Goal: Answer question/provide support: Share knowledge or assist other users

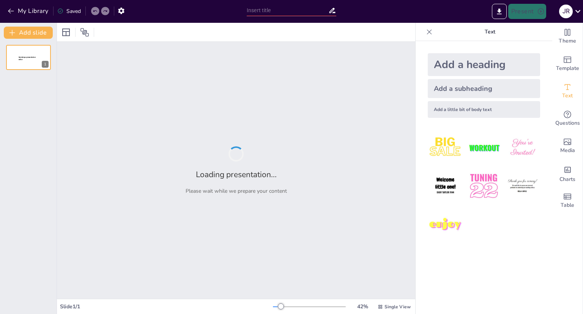
type input "Informe [PERSON_NAME] 2025: Análisis de Remuneraciones para Directores y Altos …"
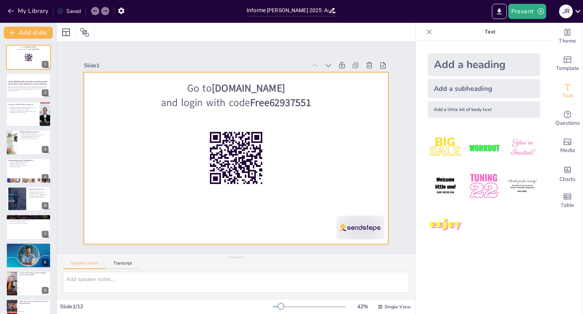
checkbox input "true"
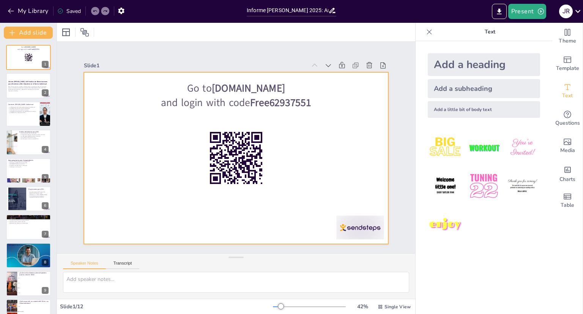
checkbox input "true"
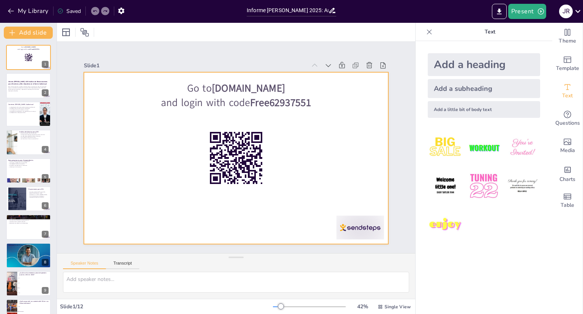
checkbox input "true"
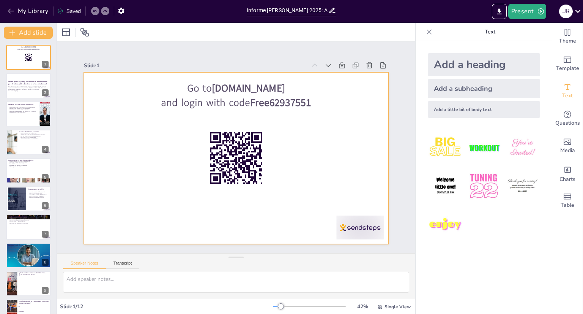
checkbox input "true"
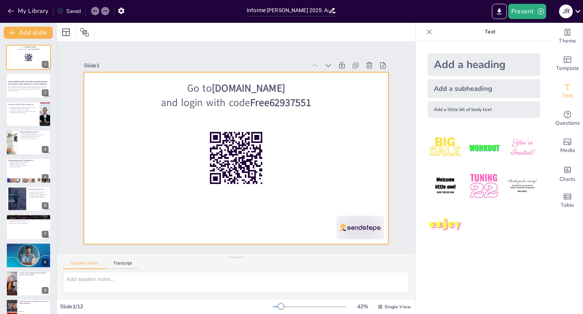
checkbox input "true"
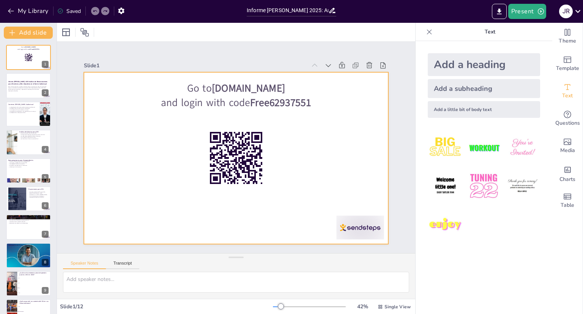
checkbox input "true"
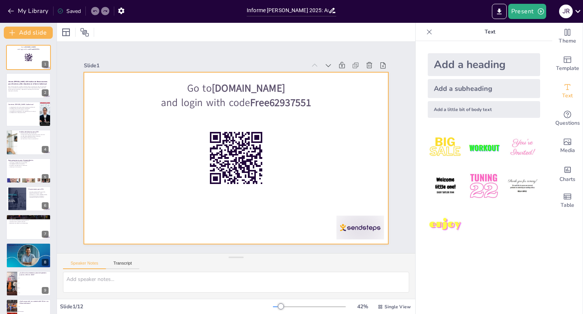
checkbox input "true"
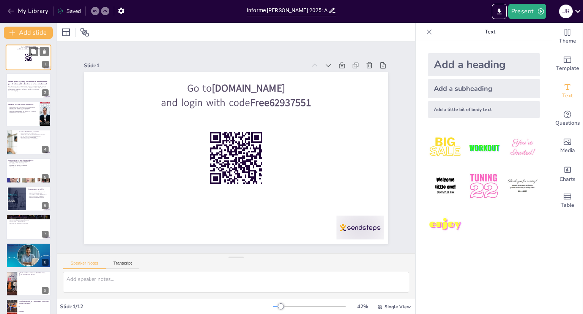
checkbox input "true"
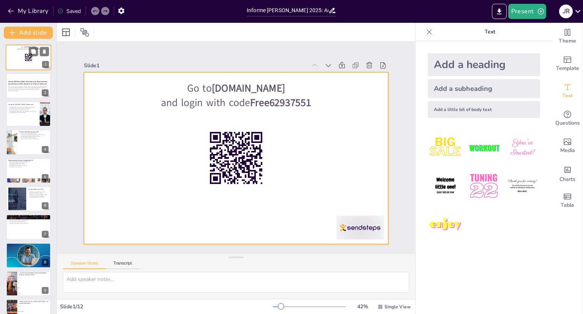
checkbox input "true"
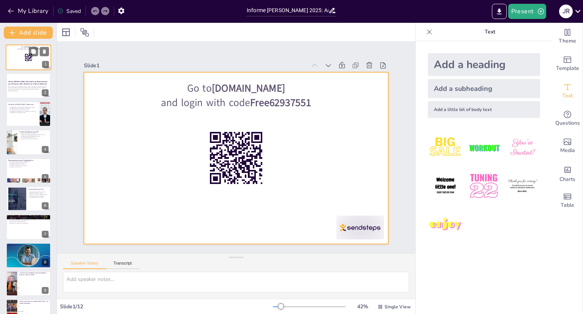
checkbox input "true"
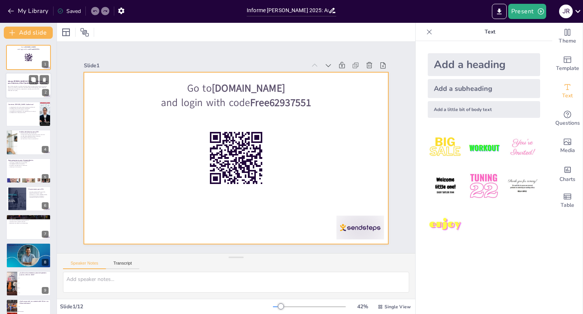
checkbox input "true"
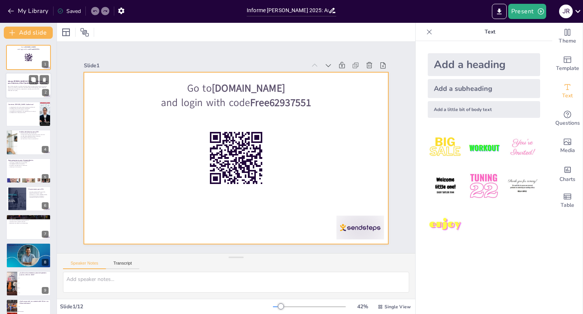
checkbox input "true"
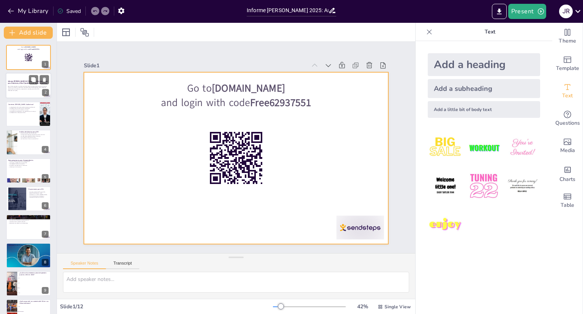
checkbox input "true"
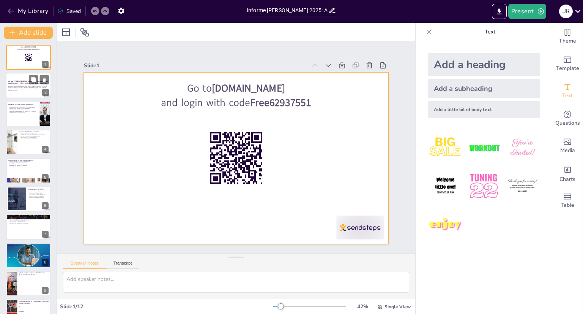
checkbox input "true"
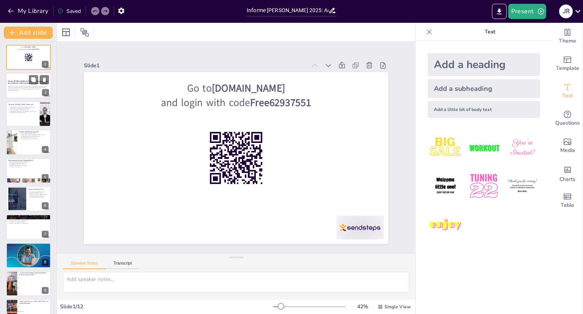
checkbox input "true"
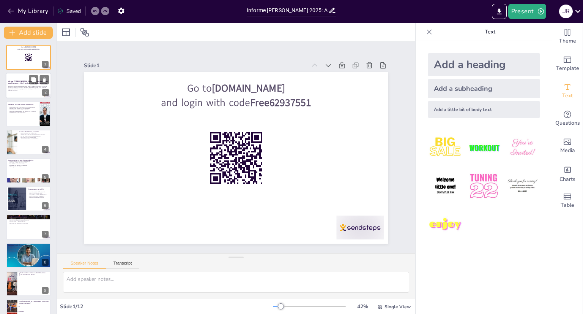
checkbox input "true"
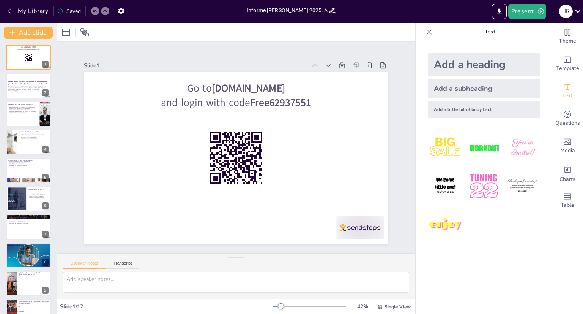
checkbox input "true"
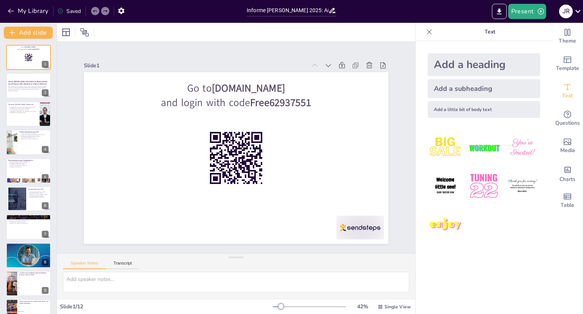
checkbox input "true"
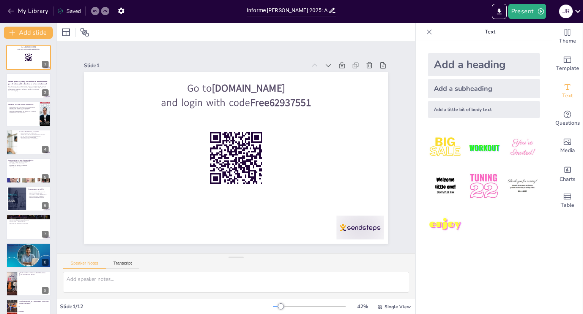
checkbox input "true"
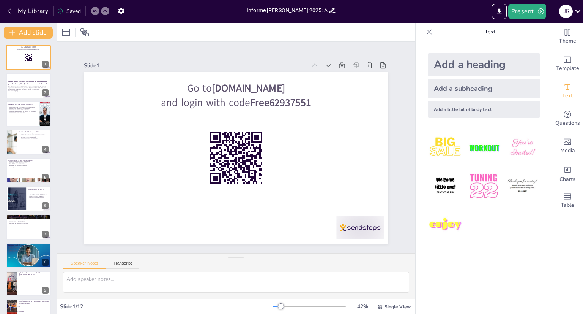
checkbox input "true"
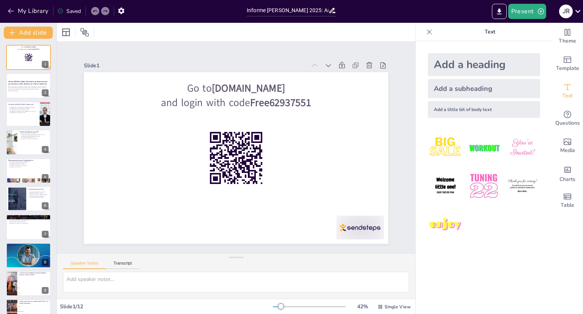
checkbox input "true"
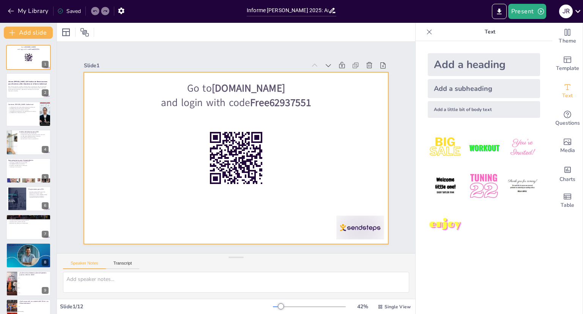
checkbox input "true"
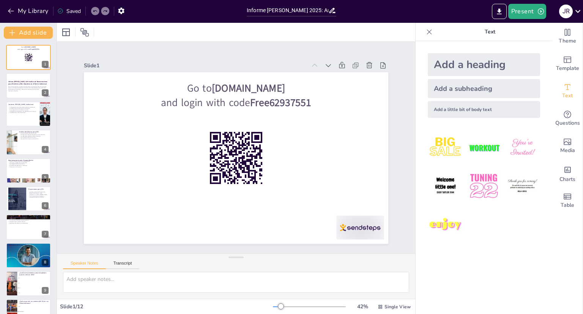
checkbox input "true"
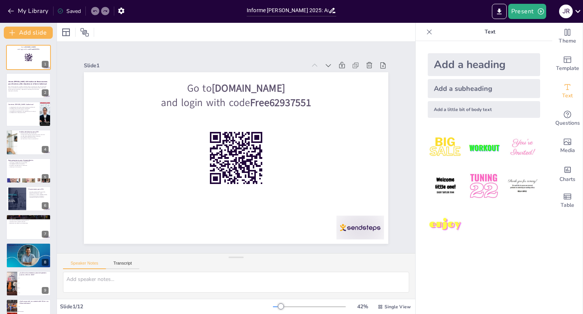
checkbox input "true"
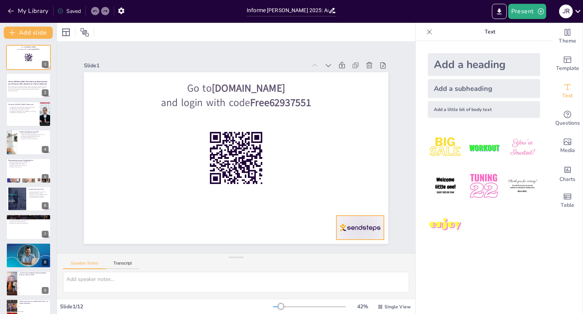
checkbox input "true"
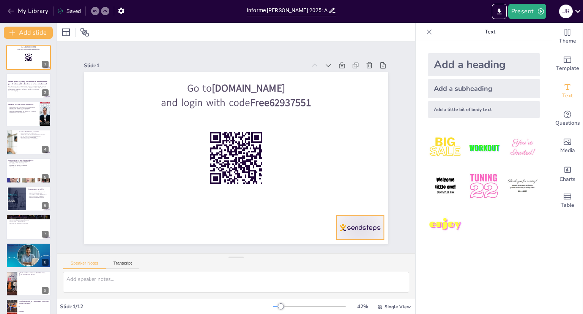
checkbox input "true"
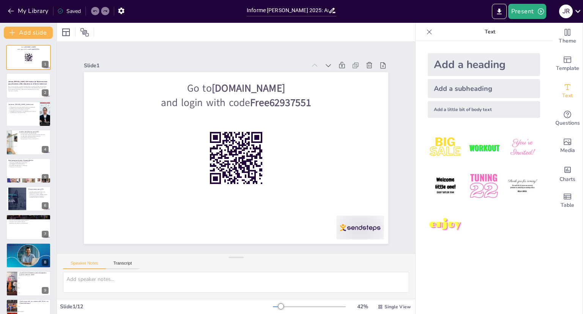
checkbox input "true"
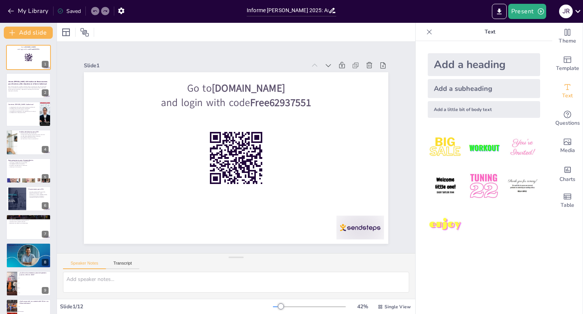
checkbox input "true"
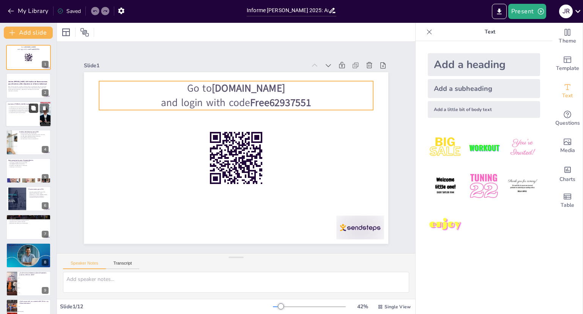
checkbox input "true"
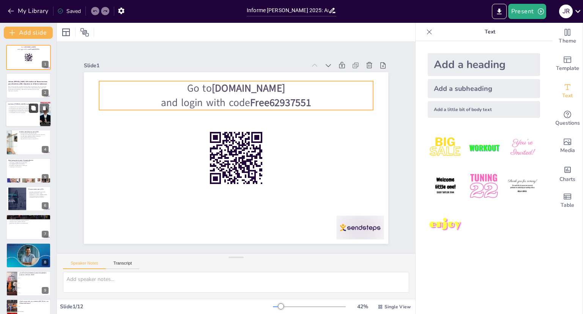
checkbox input "true"
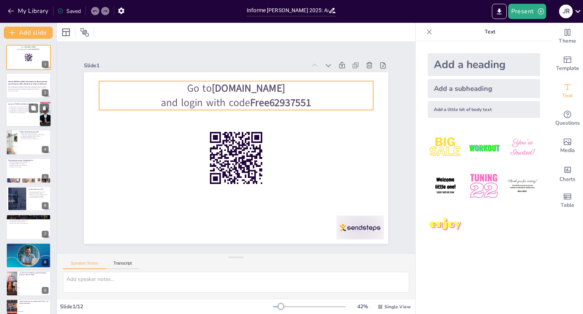
checkbox input "true"
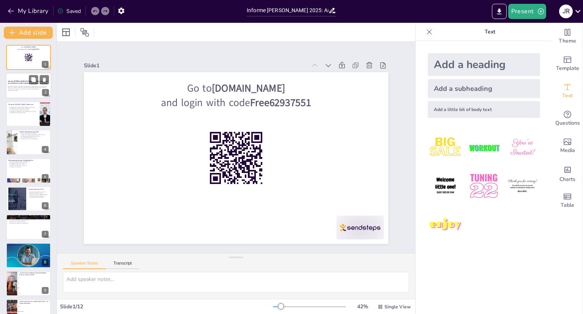
checkbox input "true"
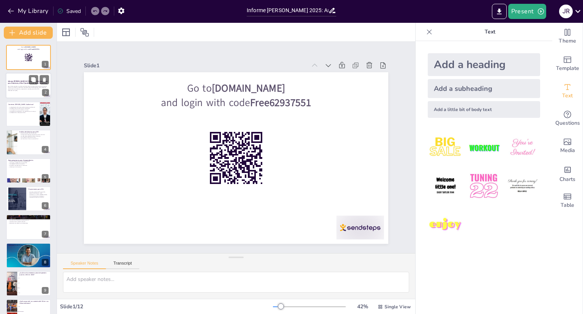
checkbox input "true"
click at [26, 91] on div at bounding box center [29, 86] width 46 height 26
checkbox input "true"
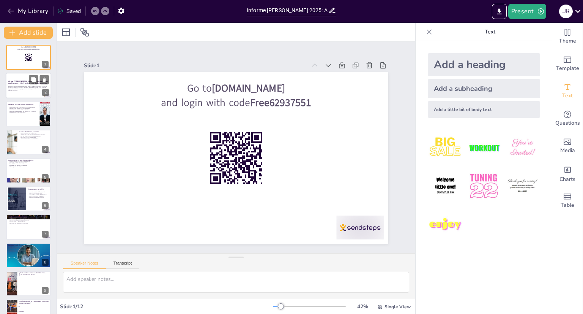
checkbox input "true"
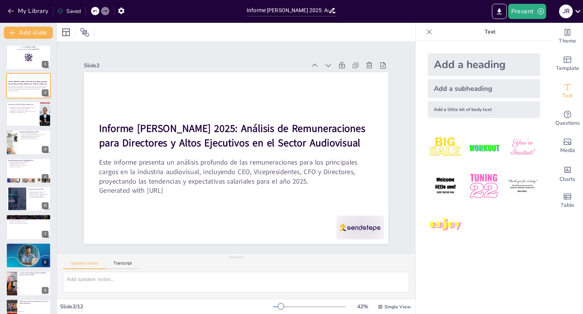
checkbox input "true"
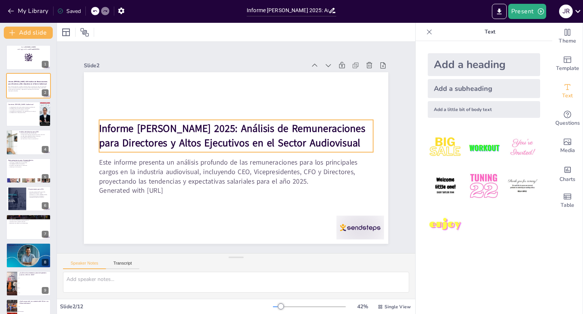
checkbox input "true"
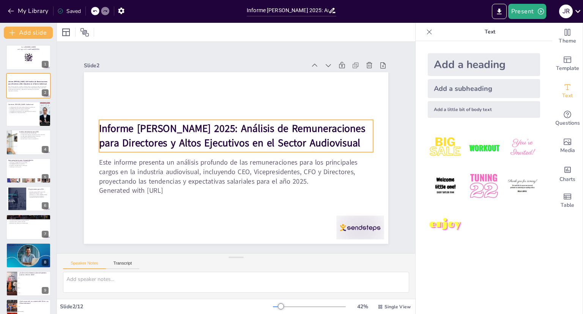
checkbox input "true"
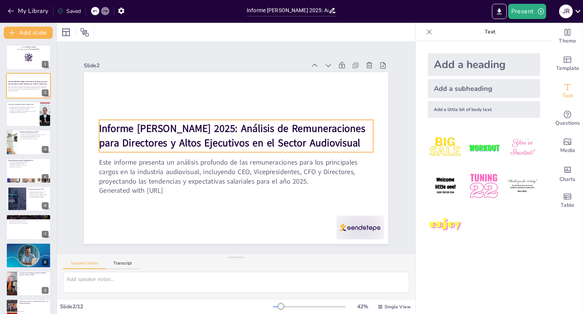
checkbox input "true"
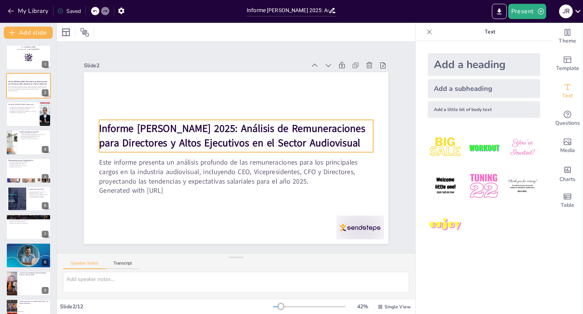
checkbox input "true"
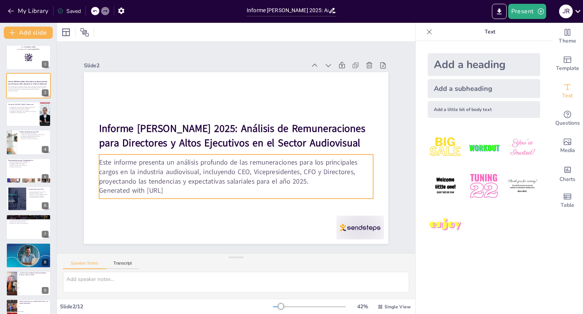
checkbox input "true"
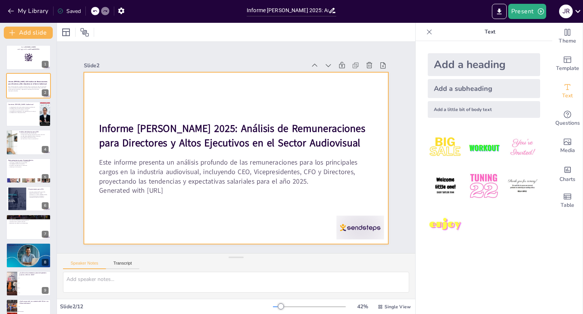
checkbox input "true"
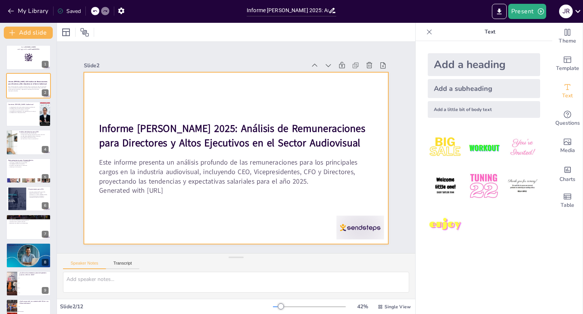
checkbox input "true"
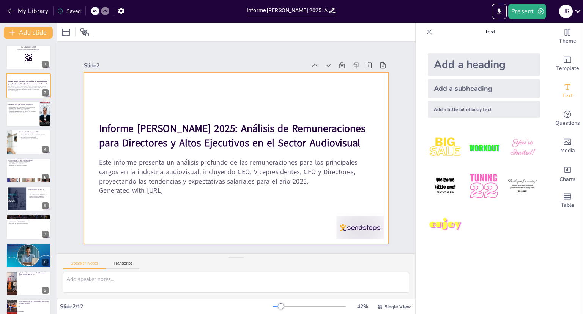
checkbox input "true"
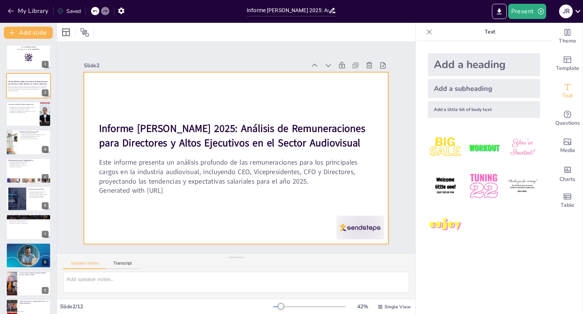
checkbox input "true"
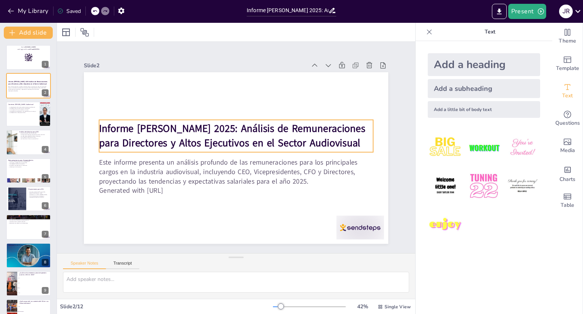
checkbox input "true"
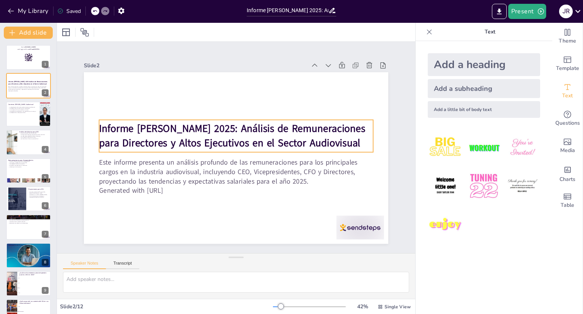
checkbox input "true"
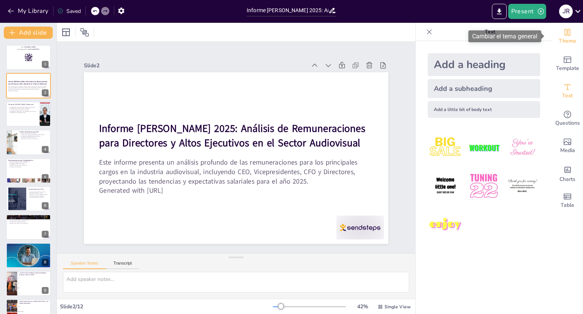
click at [566, 42] on span "Theme" at bounding box center [567, 41] width 17 height 8
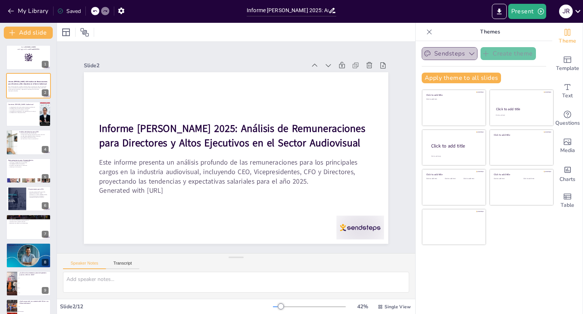
click at [445, 53] on button "Sendsteps" at bounding box center [450, 53] width 56 height 13
click at [456, 79] on span "Sendsteps" at bounding box center [455, 79] width 34 height 7
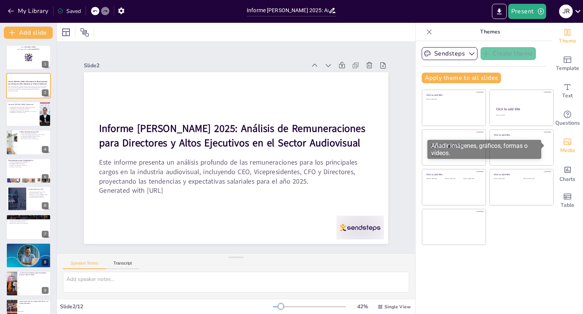
click at [565, 143] on icon "Add images, graphics, shapes or video" at bounding box center [568, 142] width 8 height 6
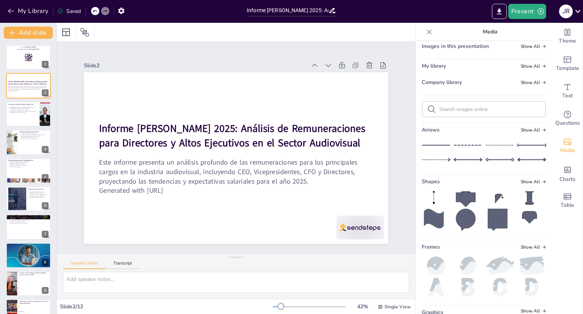
scroll to position [38, 0]
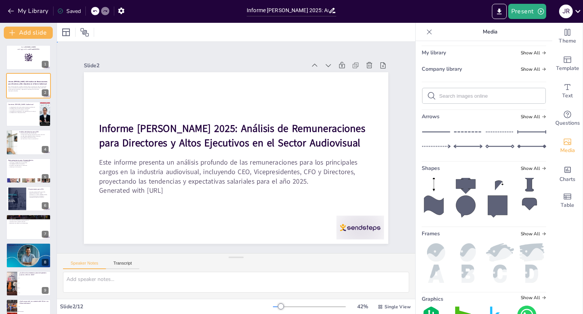
click at [223, 55] on div "Slide 1 Go to [DOMAIN_NAME] and login with code Free62937551 Slide 2 Informe [P…" at bounding box center [236, 147] width 304 height 192
click at [192, 33] on icon at bounding box center [192, 32] width 2 height 5
click at [171, 34] on icon at bounding box center [172, 32] width 8 height 8
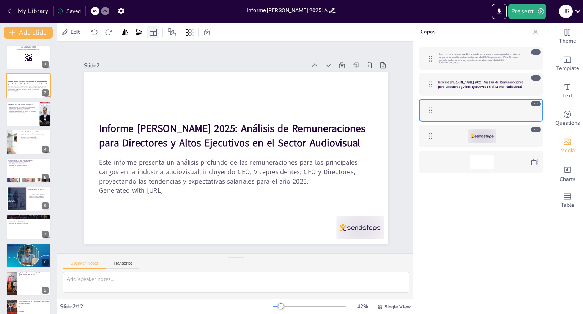
click at [155, 35] on icon at bounding box center [154, 32] width 8 height 8
click at [20, 111] on p "Las expectativas salariales se ven afectadas por el contexto." at bounding box center [23, 111] width 30 height 2
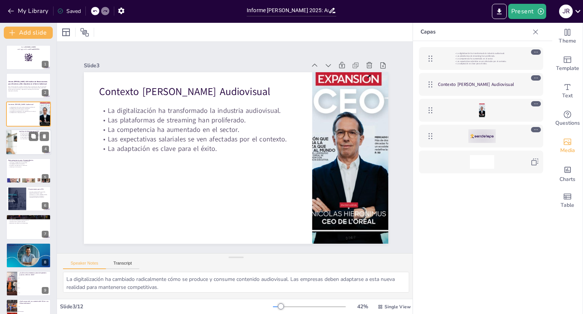
click at [36, 142] on div at bounding box center [29, 142] width 46 height 26
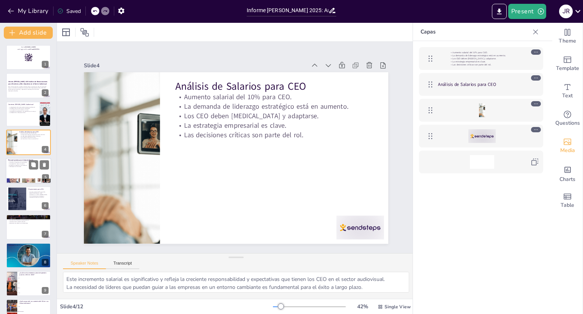
drag, startPoint x: 29, startPoint y: 168, endPoint x: 33, endPoint y: 160, distance: 8.5
click at [29, 168] on button at bounding box center [33, 164] width 9 height 9
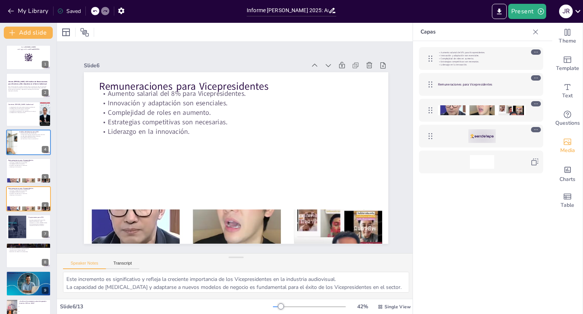
scroll to position [22, 0]
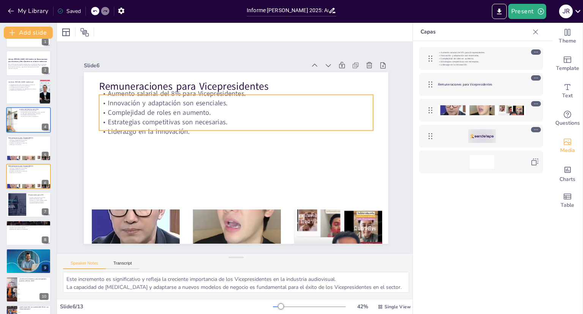
click at [258, 93] on p "Aumento salarial del 8% para Vicepresidentes." at bounding box center [236, 93] width 274 height 9
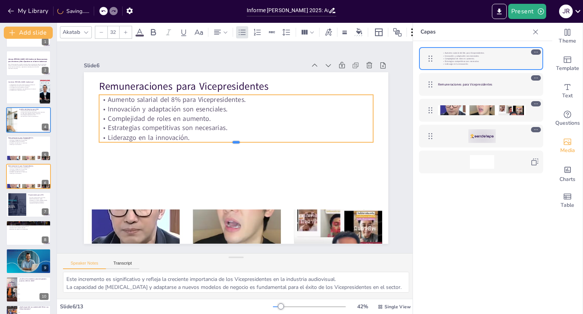
drag, startPoint x: 232, startPoint y: 128, endPoint x: 230, endPoint y: 135, distance: 7.1
click at [232, 136] on div "Remuneraciones para Vicepresidentes Aumento salarial del 8% para Vicepresidente…" at bounding box center [236, 157] width 304 height 171
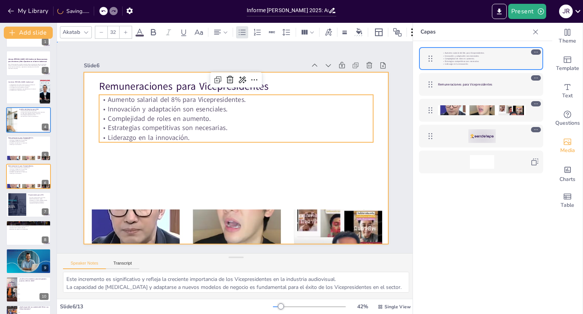
click at [227, 164] on div at bounding box center [236, 157] width 304 height 171
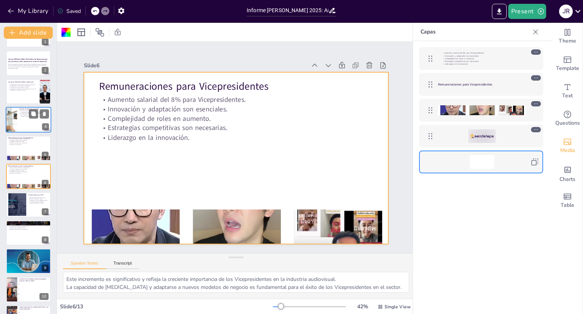
click at [23, 145] on div at bounding box center [28, 148] width 45 height 25
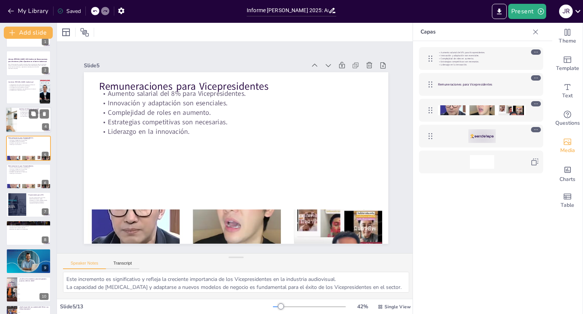
scroll to position [0, 0]
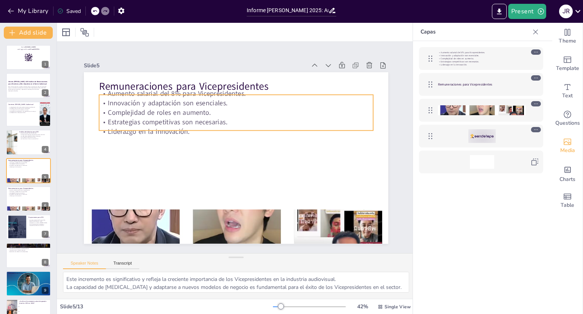
click at [231, 102] on p "Innovación y adaptación son esenciales." at bounding box center [236, 102] width 274 height 9
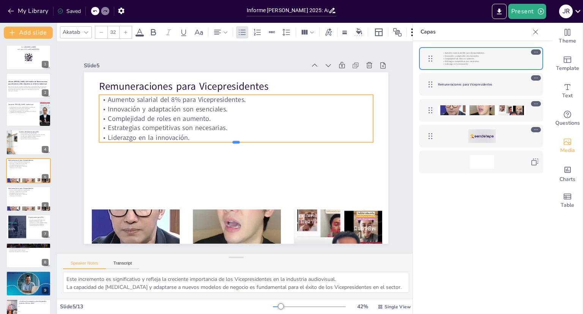
drag, startPoint x: 230, startPoint y: 127, endPoint x: 230, endPoint y: 137, distance: 10.2
click at [230, 137] on div "Remuneraciones para Vicepresidentes Aumento salarial del 8% para Vicepresidente…" at bounding box center [235, 158] width 321 height 202
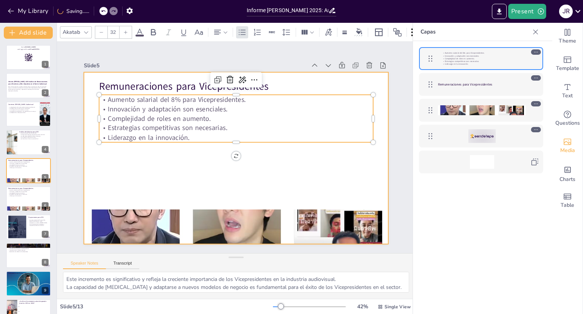
click at [198, 168] on div at bounding box center [236, 157] width 304 height 171
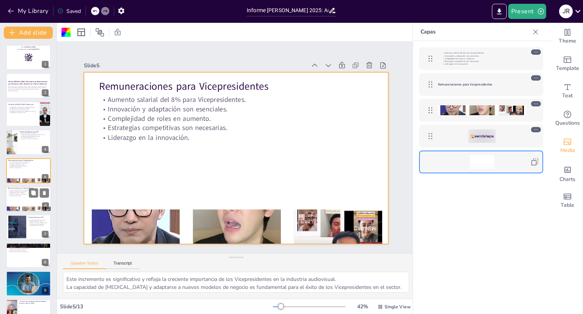
click at [19, 202] on div at bounding box center [29, 199] width 46 height 26
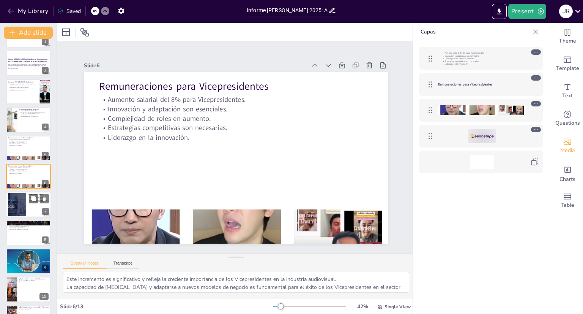
click at [15, 208] on div at bounding box center [17, 204] width 44 height 23
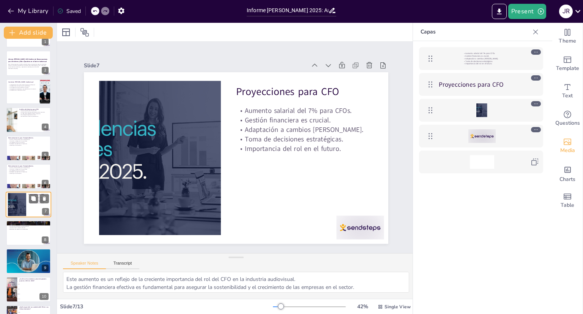
scroll to position [50, 0]
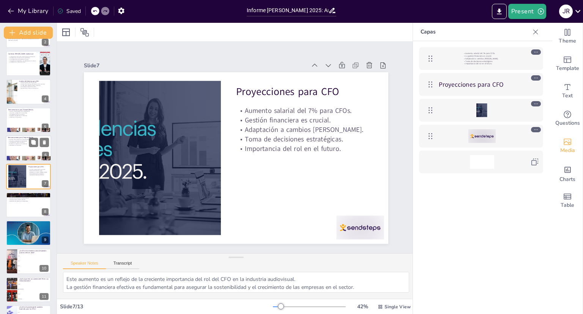
click at [17, 144] on p "Liderazgo en la innovación." at bounding box center [28, 145] width 41 height 2
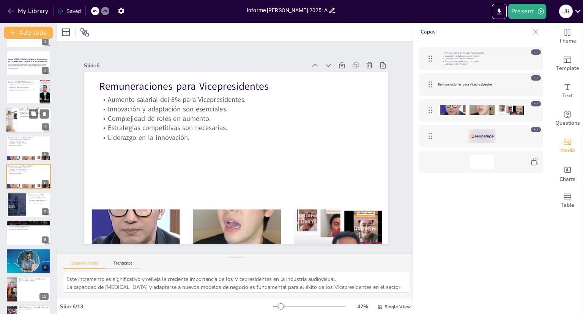
click at [20, 114] on p "La estrategia empresarial es clave." at bounding box center [34, 115] width 30 height 2
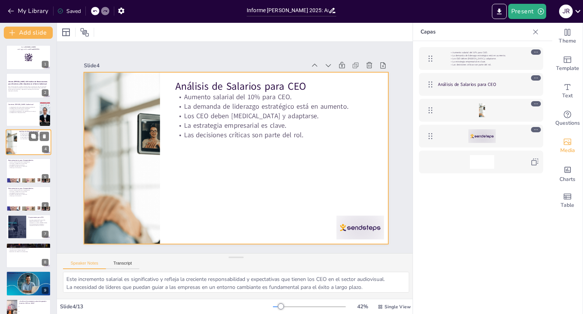
click at [19, 143] on div at bounding box center [29, 142] width 46 height 26
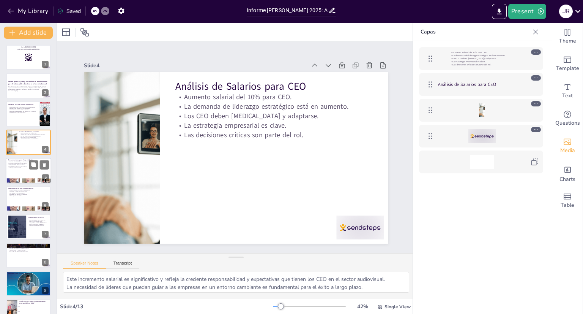
click at [16, 172] on div at bounding box center [29, 171] width 46 height 26
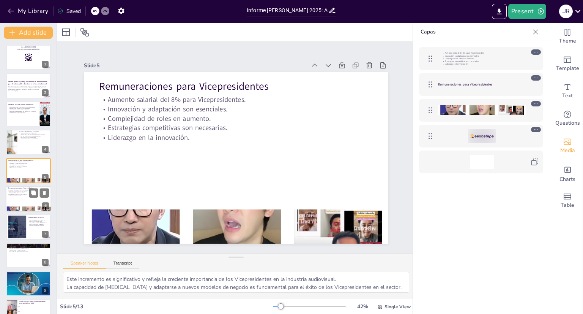
click at [14, 195] on p "Liderazgo en la innovación." at bounding box center [28, 196] width 41 height 2
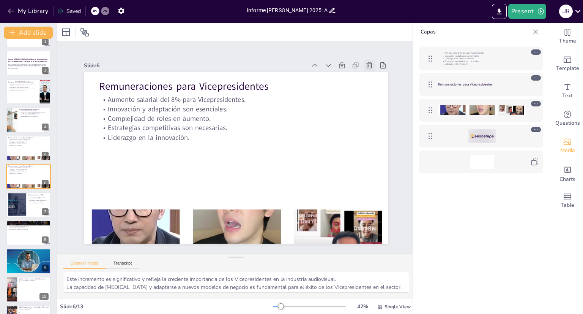
click at [366, 61] on icon at bounding box center [370, 65] width 8 height 8
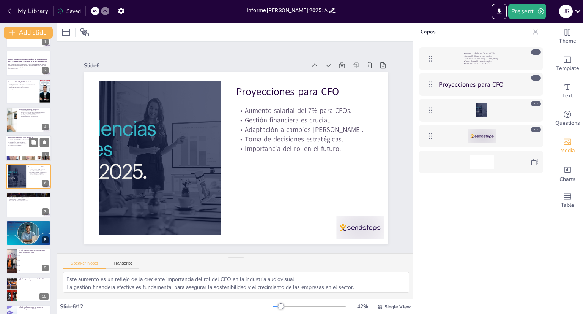
click at [20, 149] on div at bounding box center [29, 148] width 46 height 26
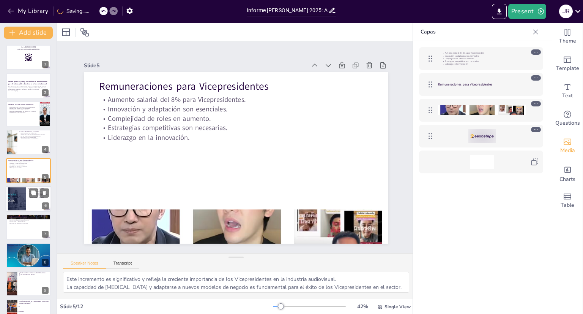
click at [24, 196] on div at bounding box center [17, 198] width 44 height 23
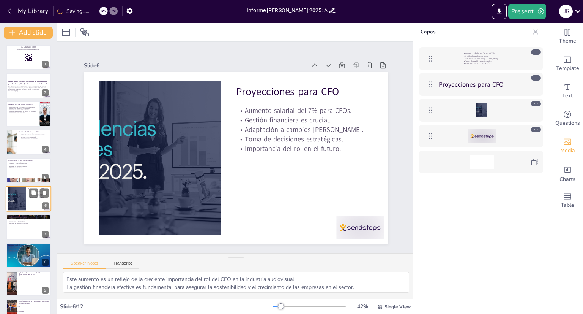
scroll to position [22, 0]
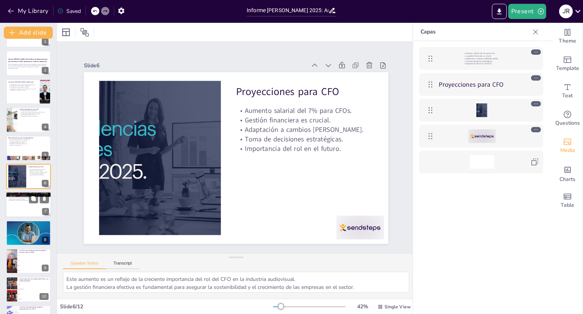
click at [20, 210] on div at bounding box center [29, 205] width 46 height 26
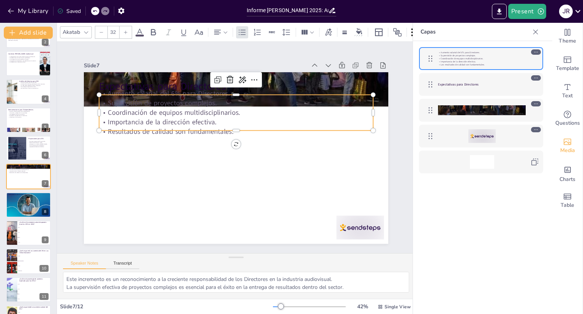
click at [179, 127] on p "Resultados de calidad son fundamentales." at bounding box center [236, 131] width 274 height 9
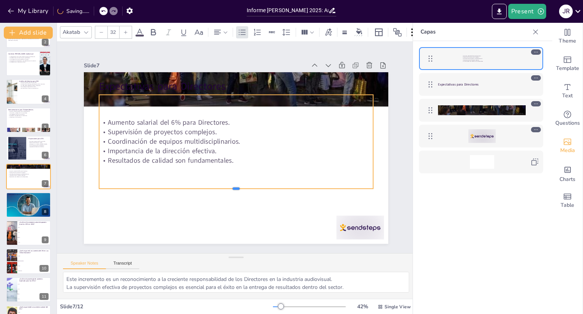
drag, startPoint x: 230, startPoint y: 128, endPoint x: 232, endPoint y: 181, distance: 53.6
click at [232, 184] on div "Expectativas para Directores Aumento salarial del 6% para Directores. Supervisi…" at bounding box center [235, 158] width 321 height 202
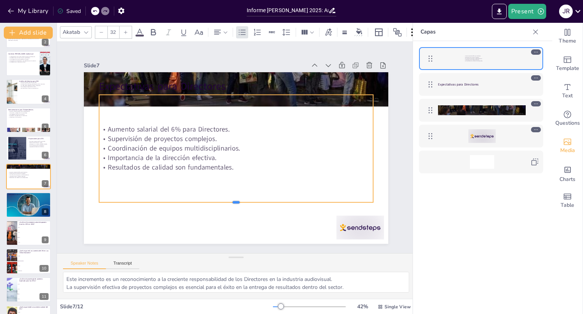
drag, startPoint x: 229, startPoint y: 184, endPoint x: 228, endPoint y: 199, distance: 14.8
click at [228, 199] on div at bounding box center [229, 204] width 273 height 35
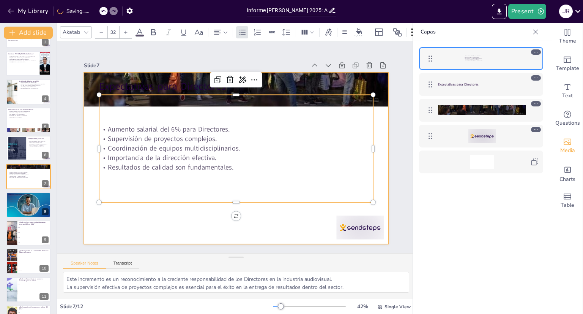
click at [214, 213] on div at bounding box center [235, 158] width 321 height 202
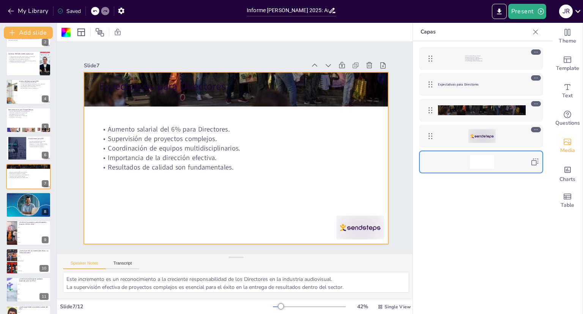
click at [397, 121] on div "Slide 1 Go to [DOMAIN_NAME] and login with code Free62937551 Slide 2 Informe [P…" at bounding box center [236, 147] width 365 height 228
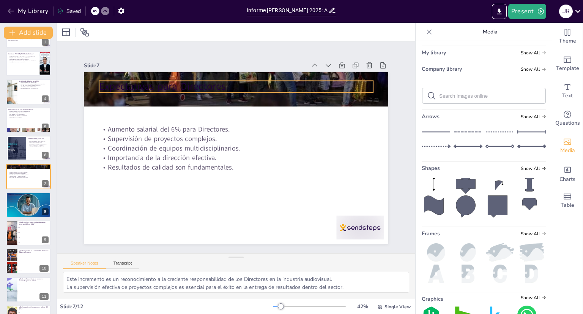
click at [271, 85] on p "Expectativas para Directores" at bounding box center [243, 87] width 274 height 43
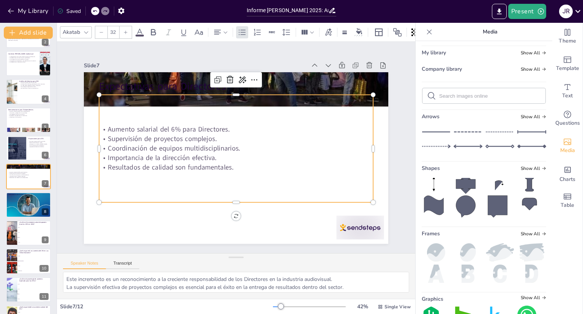
click at [244, 99] on div "Aumento salarial del 6% para Directores. Supervisión de proyectos complejos. Co…" at bounding box center [236, 148] width 274 height 107
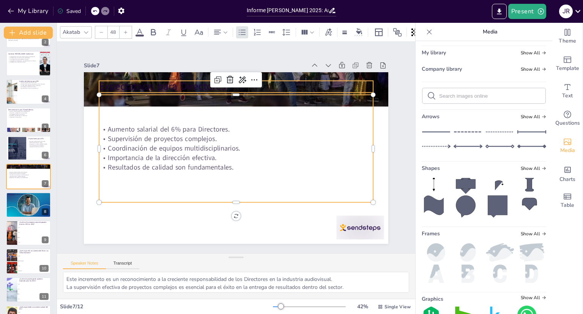
click at [274, 85] on p "Expectativas para Directores" at bounding box center [248, 87] width 271 height 71
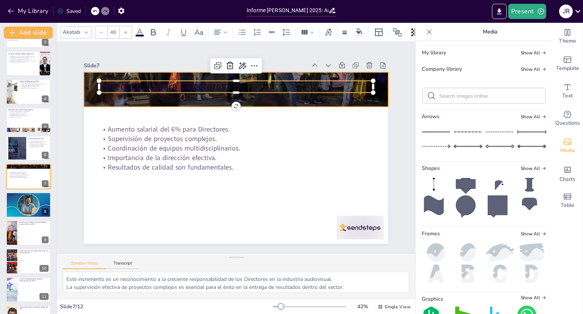
click at [375, 80] on div at bounding box center [242, 90] width 321 height 202
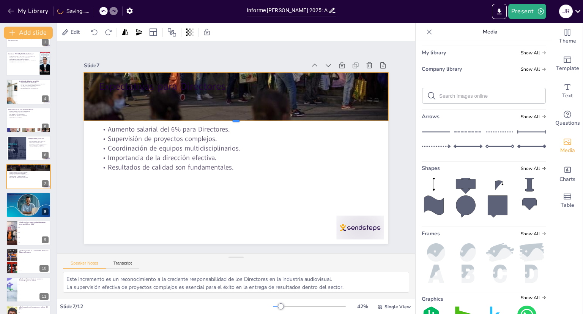
drag, startPoint x: 230, startPoint y: 104, endPoint x: 227, endPoint y: 116, distance: 12.4
click at [226, 117] on div "Expectativas para Directores Aumento salarial del 6% para Directores. Supervisi…" at bounding box center [230, 156] width 349 height 301
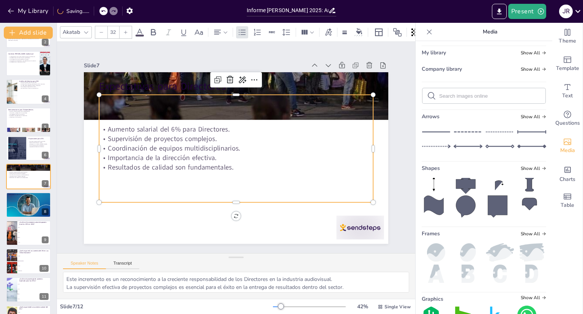
click at [246, 173] on div "Aumento salarial del 6% para Directores. Supervisión de proyectos complejos. Co…" at bounding box center [236, 148] width 294 height 186
click at [394, 122] on div "Slide 1 Go to [DOMAIN_NAME] and login with code Free62937551 Slide 2 Informe [P…" at bounding box center [236, 147] width 347 height 192
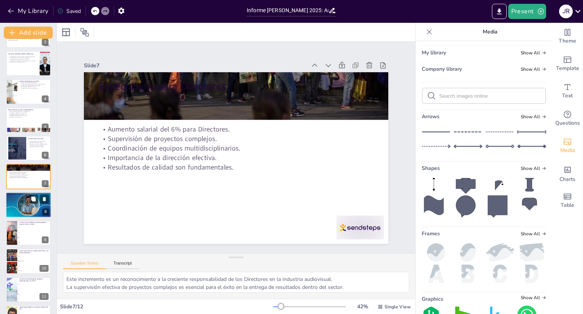
click at [12, 210] on div at bounding box center [29, 205] width 46 height 26
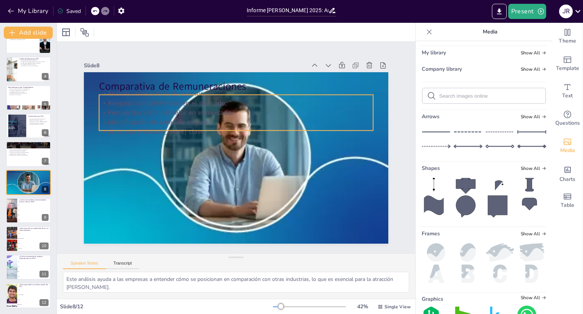
click at [231, 127] on p "Atracción [PERSON_NAME] clave." at bounding box center [236, 131] width 274 height 9
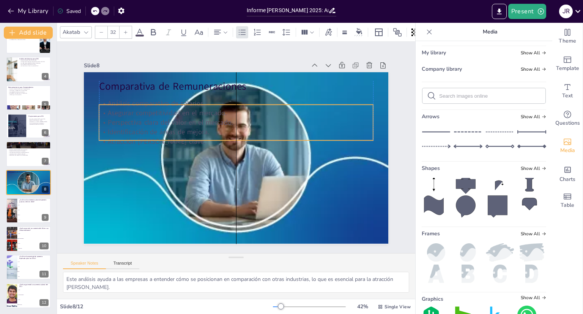
drag, startPoint x: 230, startPoint y: 126, endPoint x: 232, endPoint y: 136, distance: 10.0
click at [232, 136] on p "Atracción [PERSON_NAME] clave." at bounding box center [236, 141] width 273 height 38
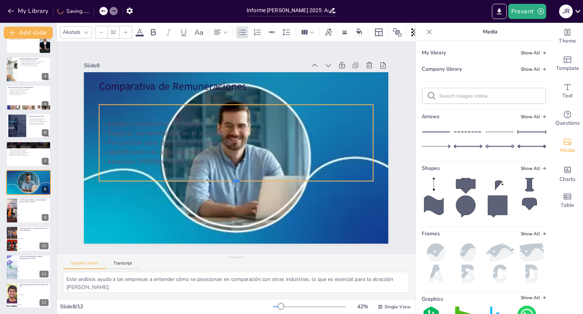
drag, startPoint x: 229, startPoint y: 137, endPoint x: 236, endPoint y: 178, distance: 41.3
click at [236, 178] on div at bounding box center [221, 180] width 253 height 117
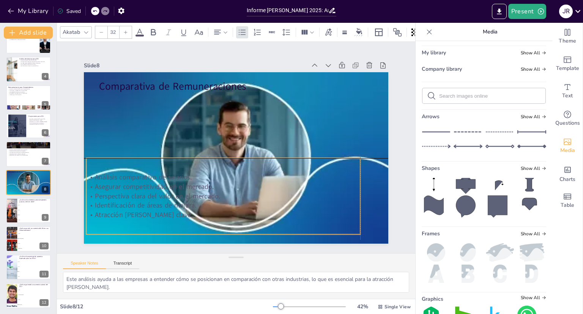
drag, startPoint x: 102, startPoint y: 120, endPoint x: 90, endPoint y: 172, distance: 53.2
click at [90, 172] on p "Análisis comparativo de salarios." at bounding box center [223, 176] width 274 height 9
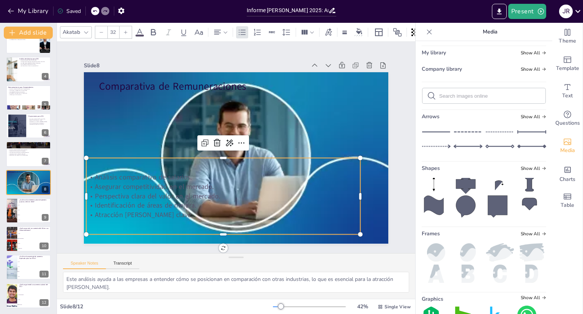
click at [168, 213] on p "Atracción [PERSON_NAME] clave." at bounding box center [216, 213] width 273 height 38
click at [168, 213] on p "Atracción [PERSON_NAME] clave." at bounding box center [223, 214] width 274 height 9
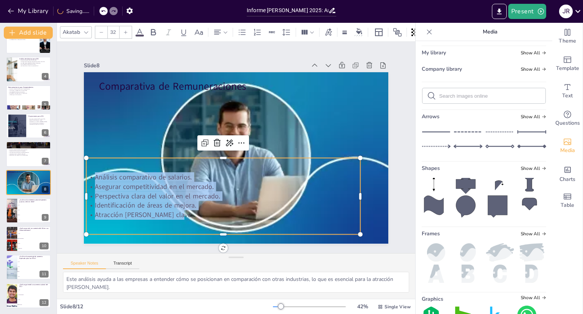
drag, startPoint x: 168, startPoint y: 213, endPoint x: 100, endPoint y: 169, distance: 81.2
click at [100, 169] on div "Análisis comparativo de salarios. Asegurar competitividad en el mercado. Perspe…" at bounding box center [223, 196] width 274 height 76
click at [136, 30] on icon at bounding box center [139, 32] width 9 height 9
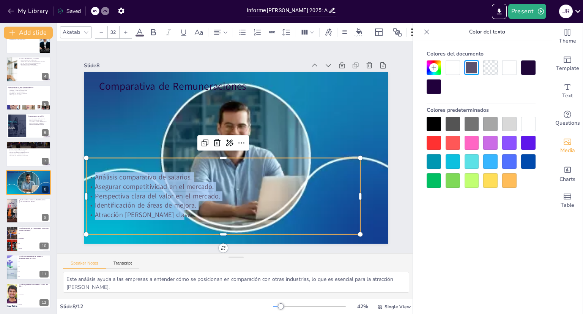
click at [431, 124] on div at bounding box center [434, 124] width 14 height 14
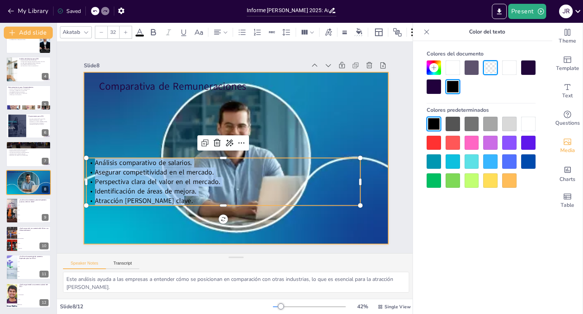
click at [323, 134] on div at bounding box center [236, 157] width 304 height 171
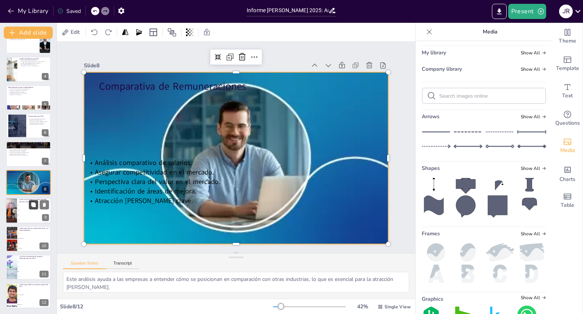
click at [36, 202] on icon at bounding box center [33, 204] width 5 height 5
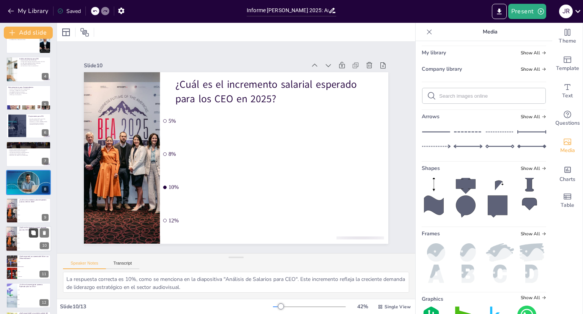
scroll to position [101, 0]
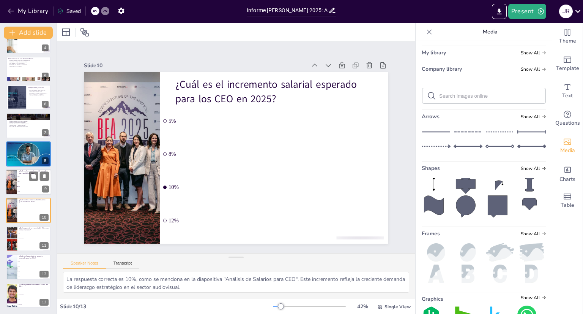
click at [20, 186] on span "10%" at bounding box center [34, 186] width 33 height 1
click at [43, 175] on icon at bounding box center [44, 175] width 5 height 5
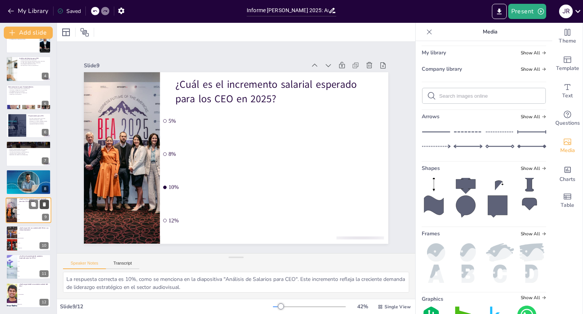
scroll to position [73, 0]
click at [29, 262] on button at bounding box center [33, 260] width 9 height 9
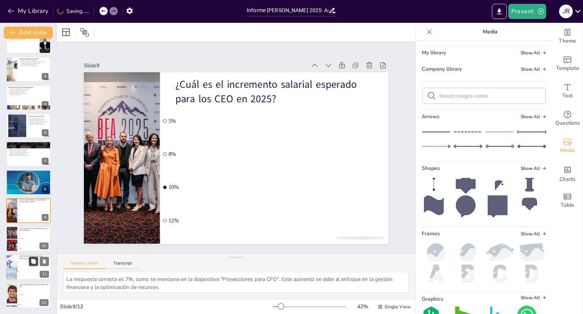
scroll to position [101, 0]
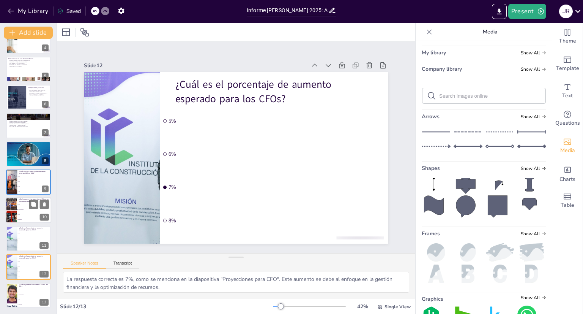
click at [20, 213] on li "CFO" at bounding box center [34, 214] width 34 height 5
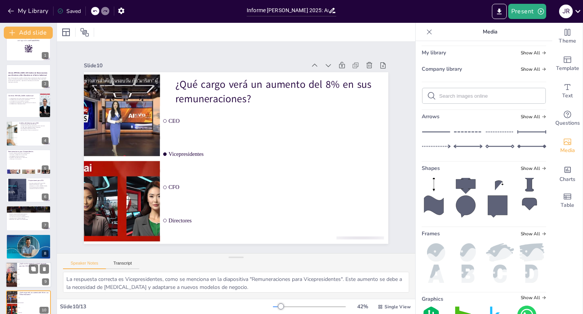
scroll to position [0, 0]
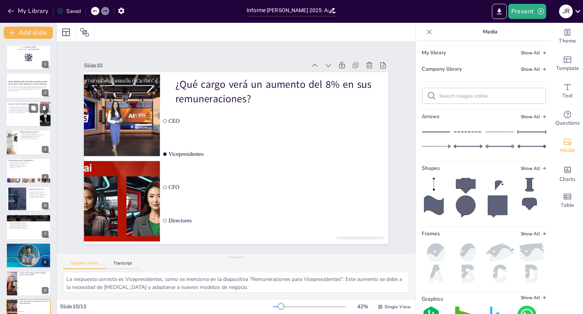
click at [8, 114] on div at bounding box center [29, 114] width 46 height 26
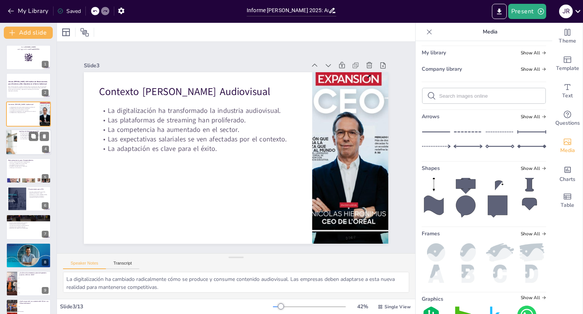
click at [23, 146] on div at bounding box center [29, 142] width 46 height 26
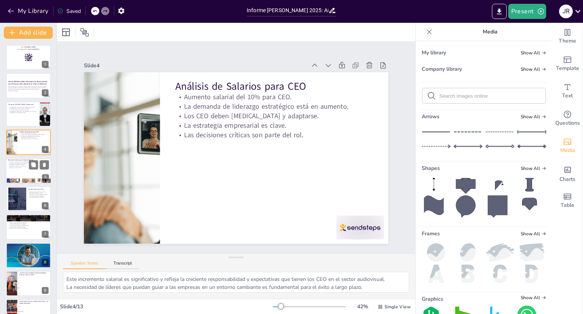
click at [23, 170] on div at bounding box center [29, 171] width 46 height 26
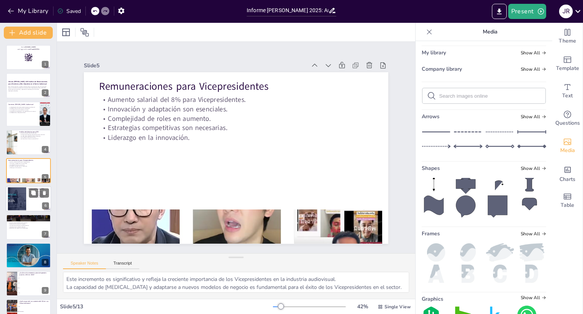
click at [17, 201] on div at bounding box center [17, 198] width 44 height 23
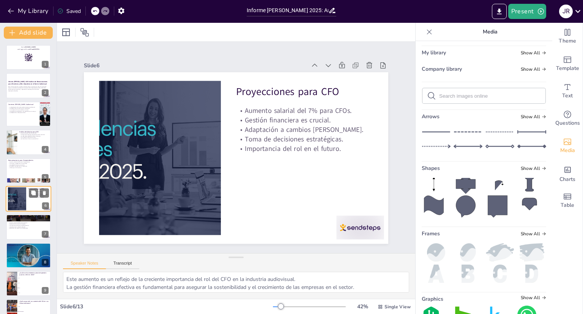
scroll to position [22, 0]
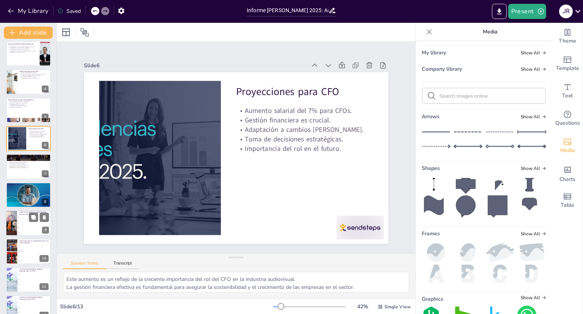
click at [23, 222] on span "8%" at bounding box center [34, 222] width 33 height 1
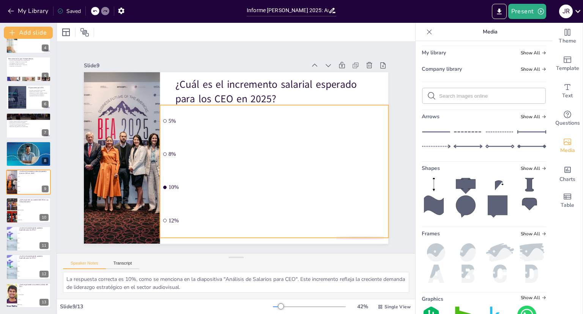
click at [192, 182] on span "10%" at bounding box center [272, 191] width 217 height 29
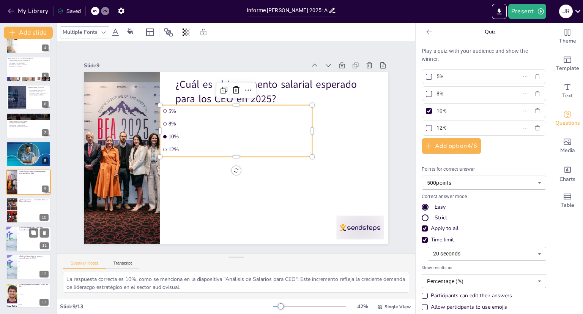
click at [17, 239] on li "6%" at bounding box center [34, 237] width 34 height 5
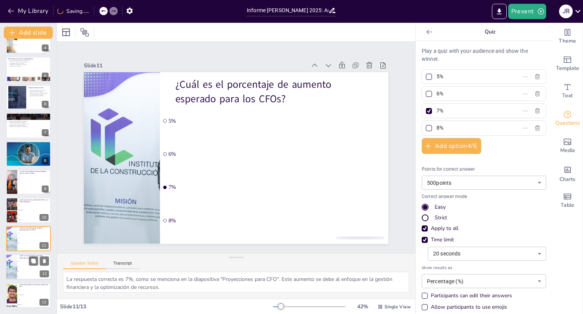
click at [24, 264] on li "6%" at bounding box center [34, 266] width 34 height 5
click at [21, 300] on li "CFO" at bounding box center [34, 299] width 34 height 5
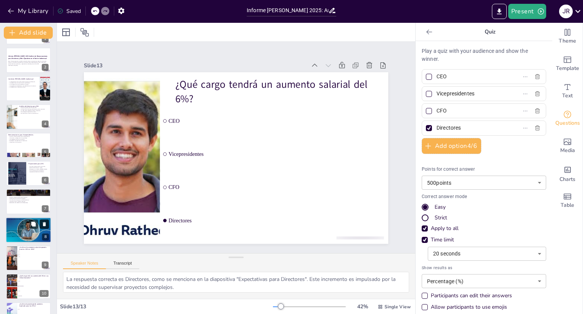
scroll to position [0, 0]
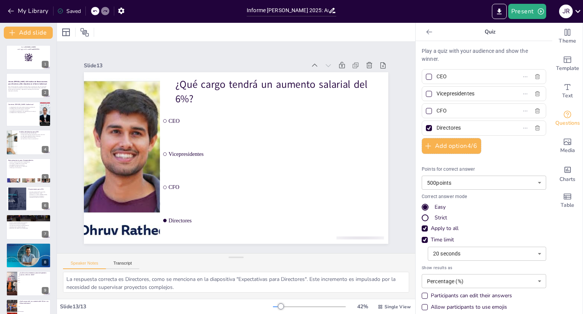
click at [119, 35] on div at bounding box center [236, 32] width 358 height 19
click at [43, 50] on icon at bounding box center [44, 51] width 5 height 5
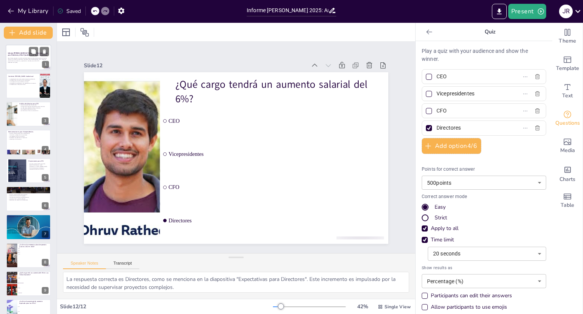
click at [23, 62] on p "Generated with [URL]" at bounding box center [28, 62] width 41 height 2
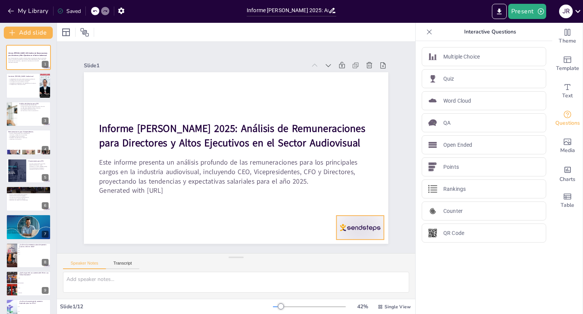
click at [349, 228] on div at bounding box center [359, 228] width 47 height 24
click at [363, 197] on icon at bounding box center [366, 200] width 7 height 8
click at [124, 11] on icon "button" at bounding box center [121, 11] width 6 height 6
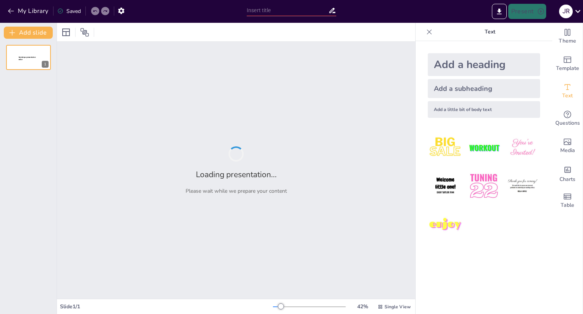
type input "Informe [PERSON_NAME] 2025: Análisis de Remuneraciones para Directores y Altos …"
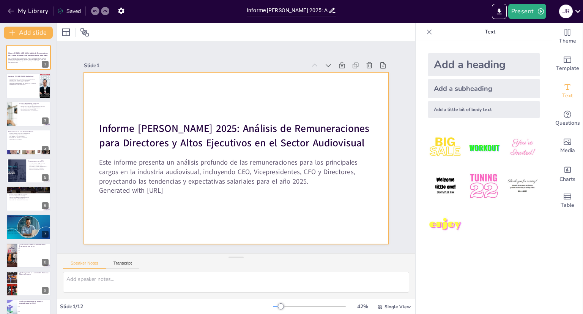
checkbox input "true"
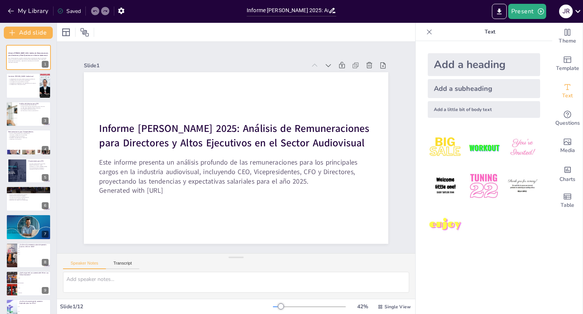
checkbox input "true"
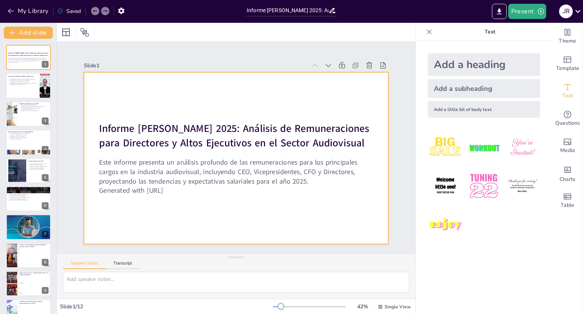
checkbox input "true"
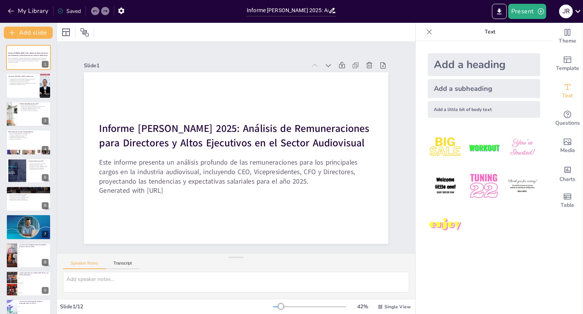
checkbox input "true"
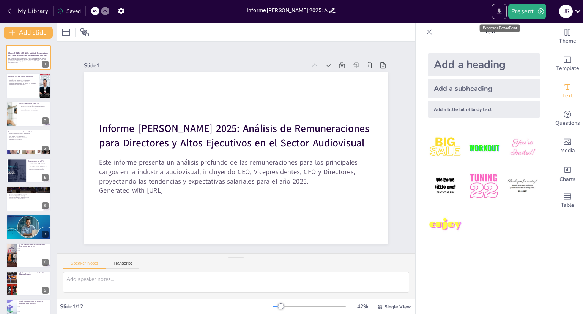
click at [496, 13] on icon "Export to PowerPoint" at bounding box center [499, 12] width 8 height 8
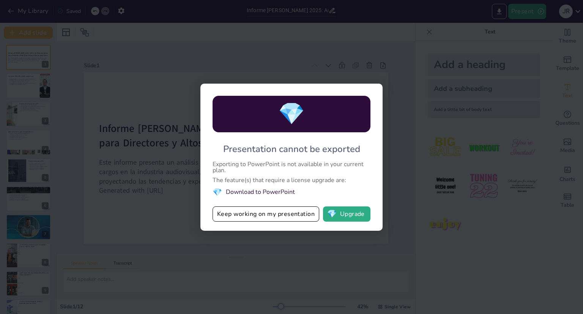
click at [392, 80] on div "💎 Presentation cannot be exported Exporting to PowerPoint is not available in y…" at bounding box center [291, 157] width 583 height 314
click at [178, 57] on div "💎 Presentation cannot be exported Exporting to PowerPoint is not available in y…" at bounding box center [291, 157] width 583 height 314
checkbox input "true"
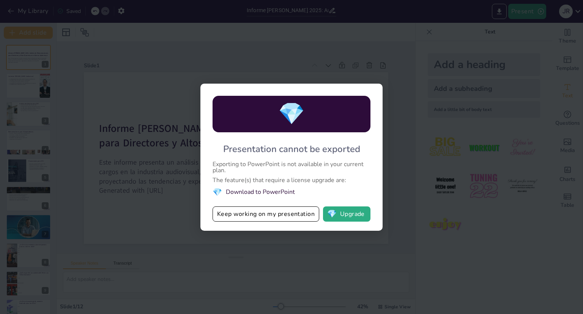
checkbox input "true"
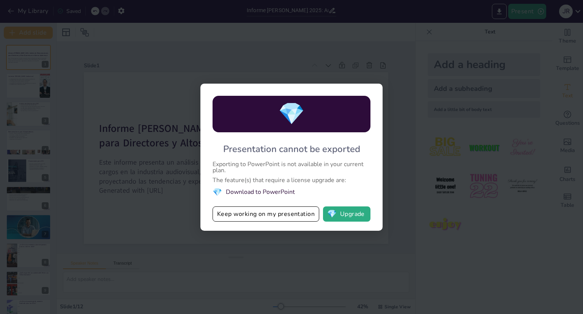
checkbox input "true"
click at [353, 214] on button "💎 Upgrade" at bounding box center [346, 213] width 47 height 15
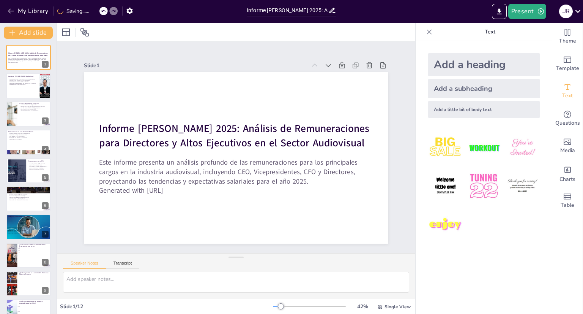
checkbox input "true"
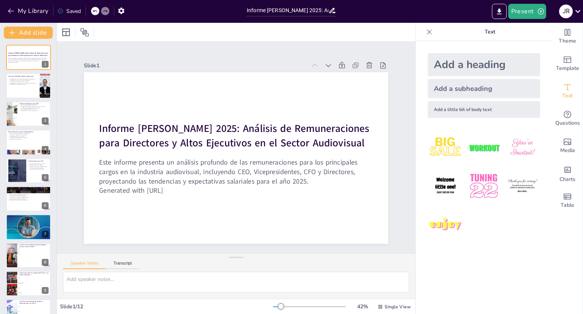
checkbox input "true"
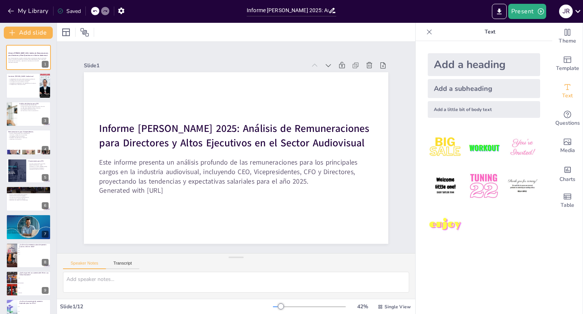
checkbox input "true"
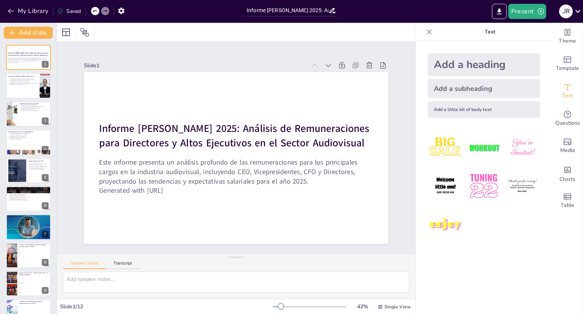
checkbox input "true"
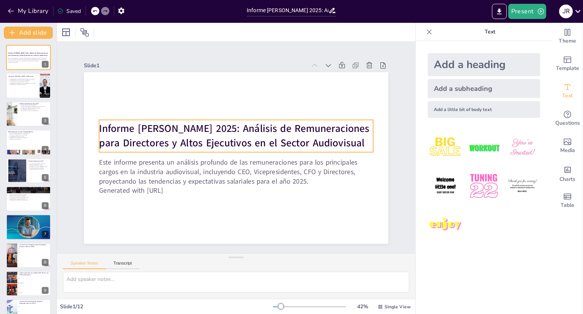
checkbox input "true"
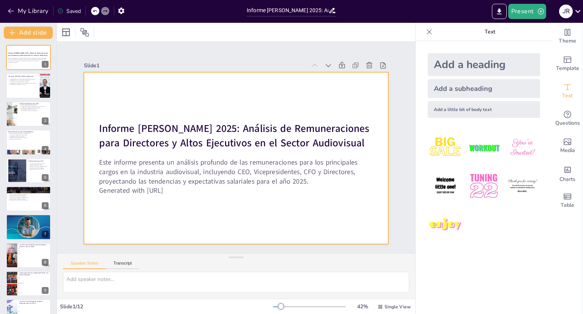
checkbox input "true"
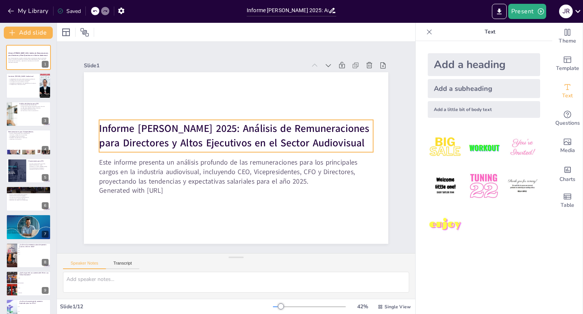
checkbox input "true"
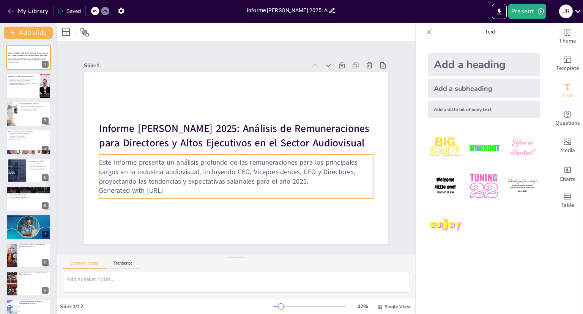
checkbox input "true"
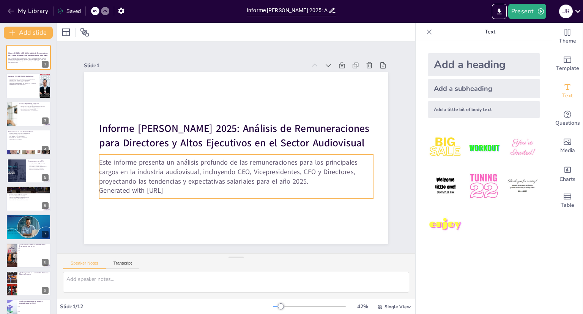
checkbox input "true"
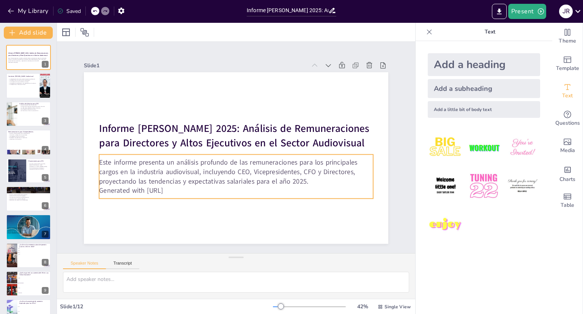
checkbox input "true"
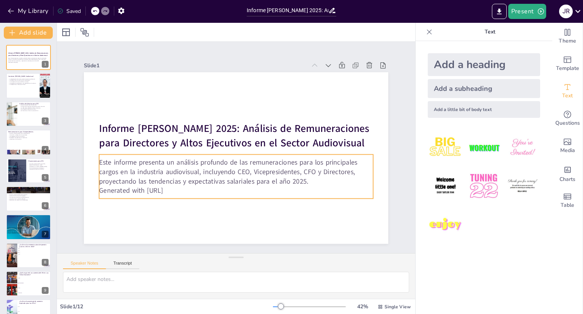
checkbox input "true"
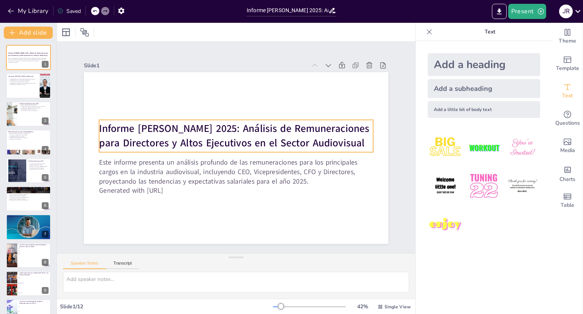
checkbox input "true"
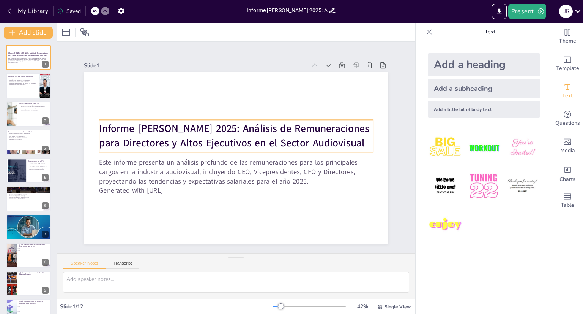
checkbox input "true"
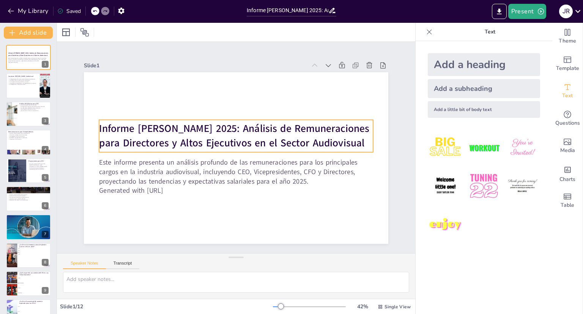
checkbox input "true"
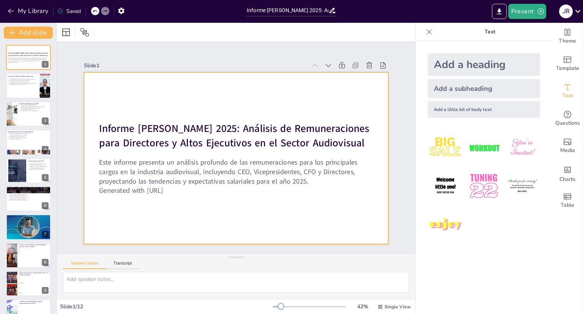
checkbox input "true"
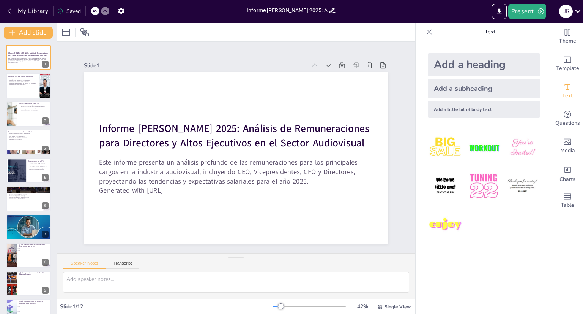
checkbox input "true"
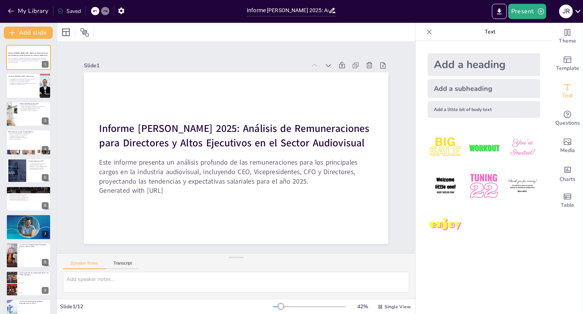
checkbox input "true"
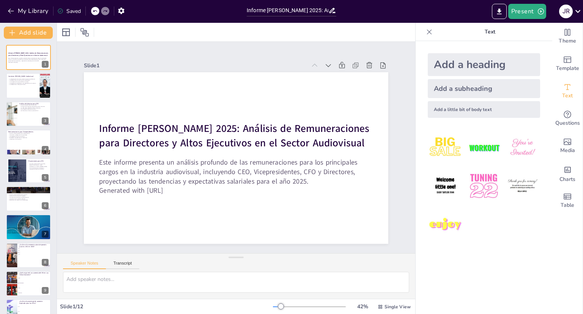
checkbox input "true"
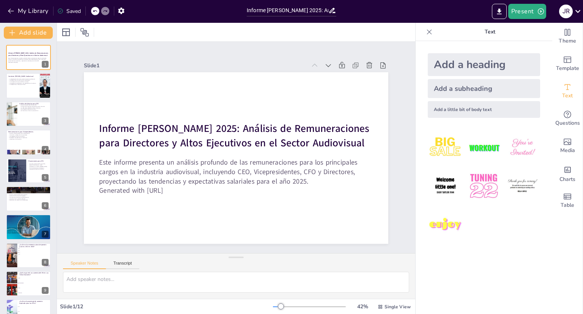
checkbox input "true"
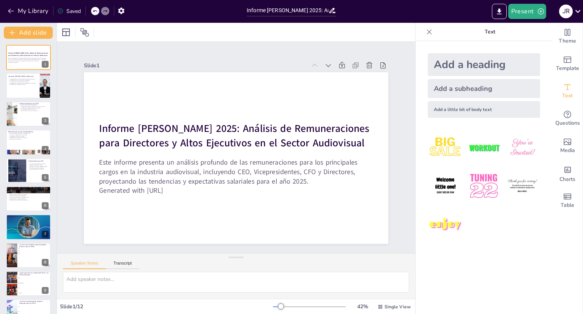
checkbox input "true"
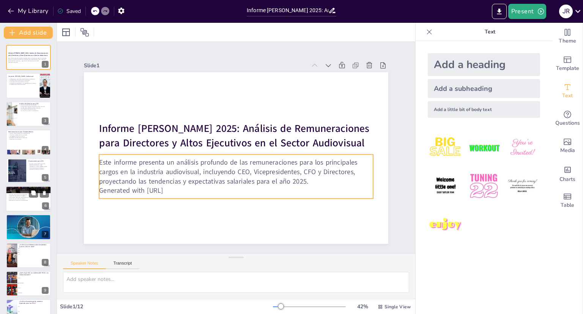
checkbox input "true"
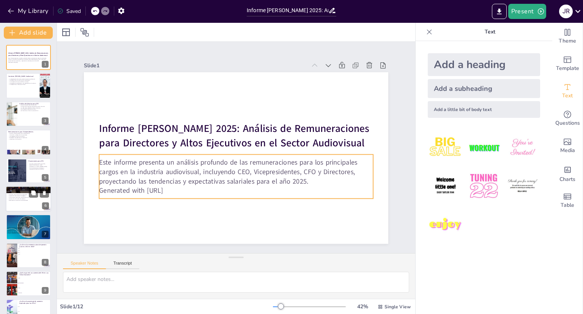
checkbox input "true"
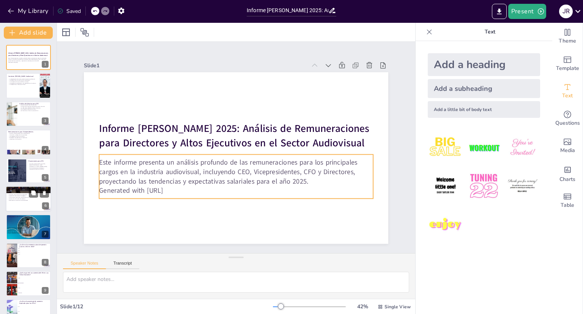
checkbox input "true"
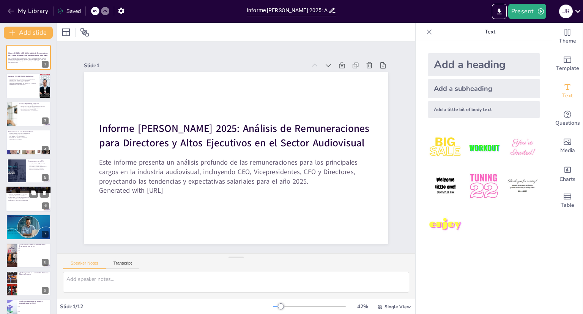
checkbox input "true"
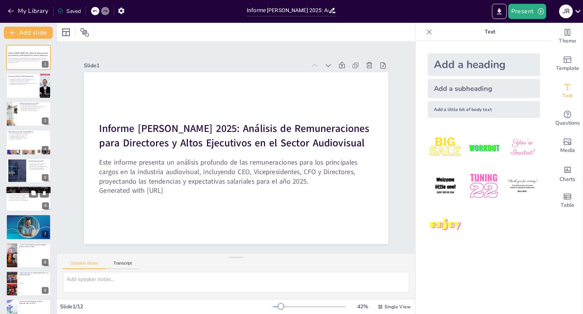
checkbox input "true"
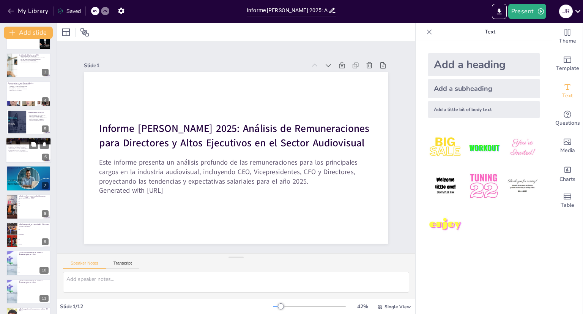
scroll to position [73, 0]
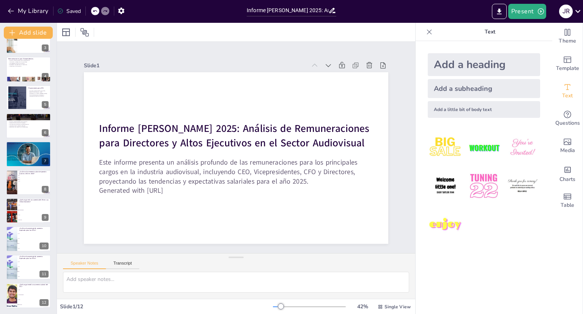
checkbox input "true"
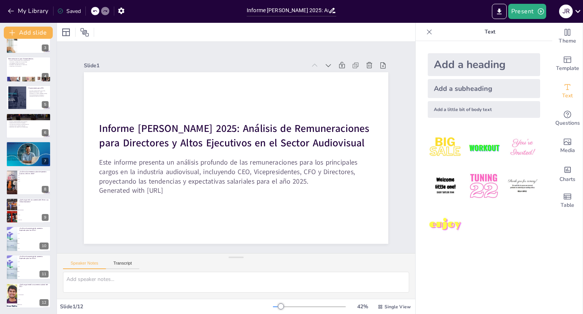
checkbox input "true"
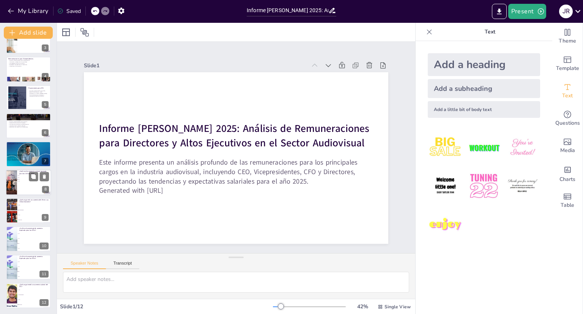
checkbox input "true"
click at [22, 188] on div at bounding box center [29, 182] width 46 height 26
type textarea "La respuesta correcta es 10%, como se menciona en la diapositiva "Análisis de S…"
checkbox input "true"
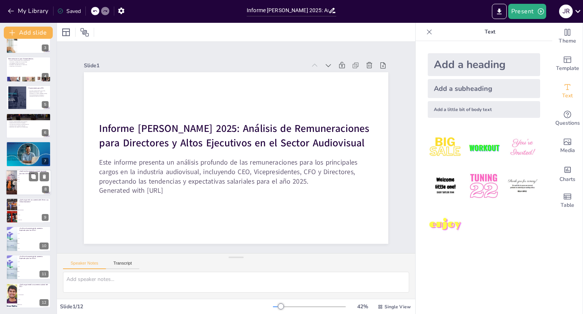
checkbox input "true"
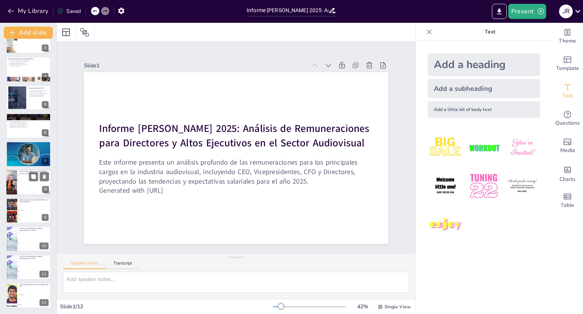
checkbox input "true"
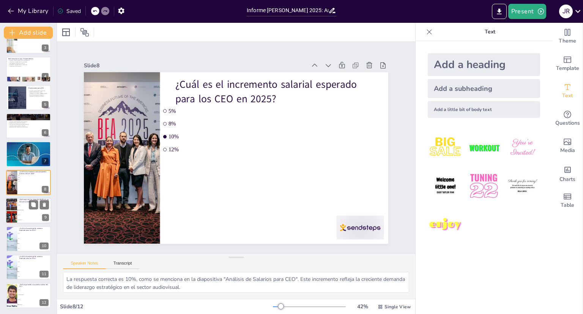
checkbox input "true"
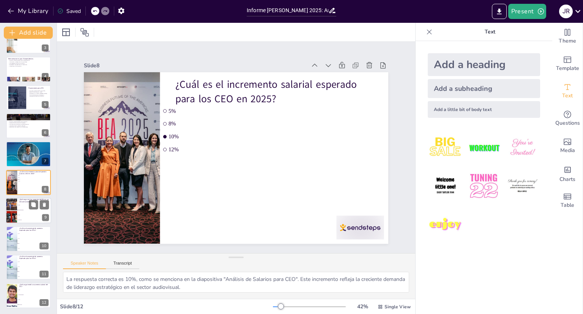
checkbox input "true"
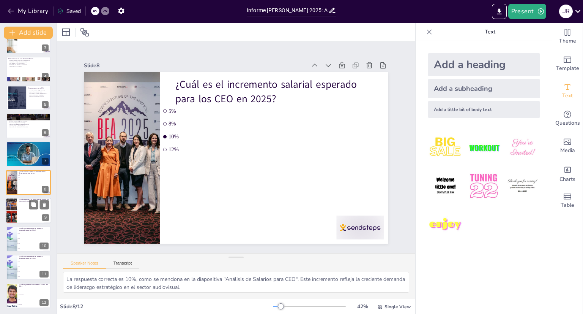
checkbox input "true"
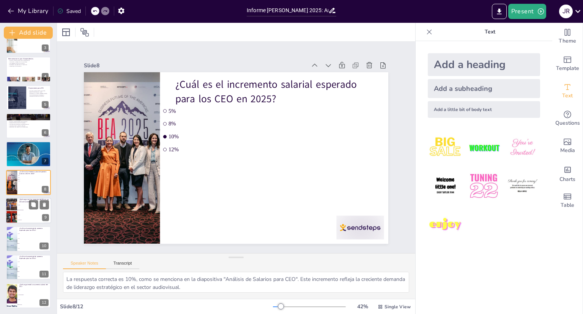
checkbox input "true"
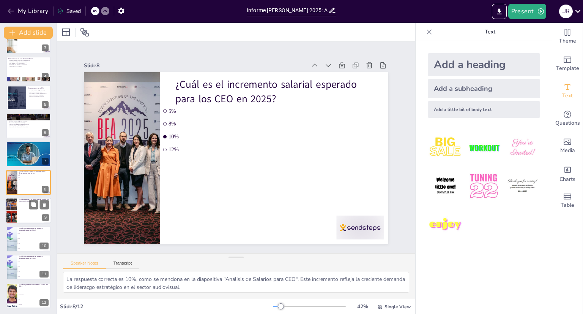
checkbox input "true"
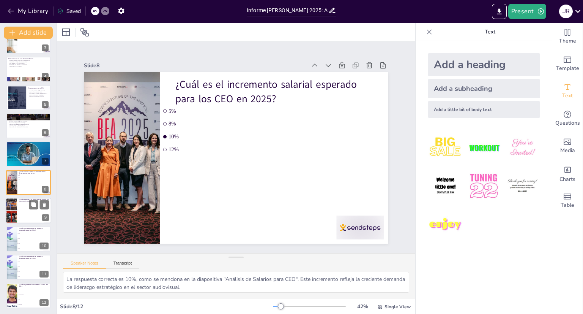
checkbox input "true"
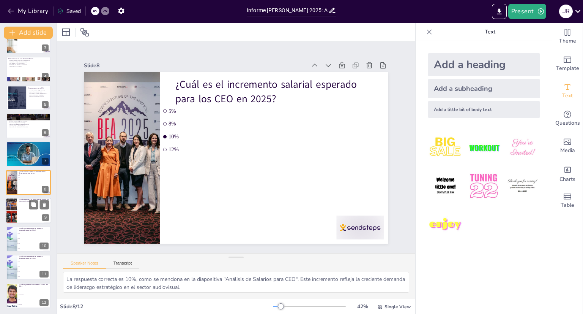
checkbox input "true"
click at [23, 212] on li "CFO" at bounding box center [34, 214] width 34 height 5
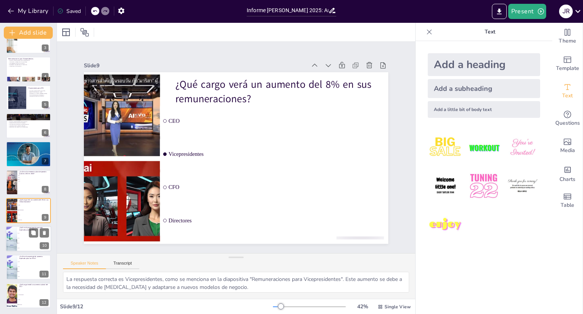
click at [22, 246] on li "8%" at bounding box center [34, 248] width 34 height 5
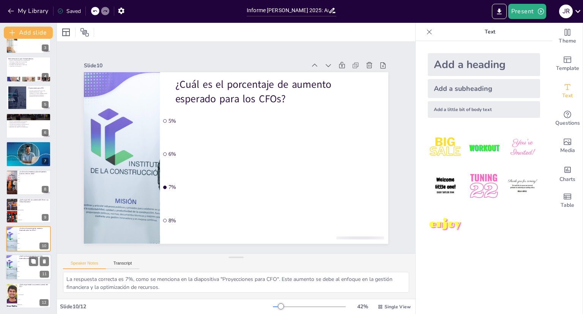
click at [23, 273] on li "7%" at bounding box center [34, 271] width 34 height 5
click at [23, 292] on li "Vicepresidentes" at bounding box center [34, 294] width 34 height 5
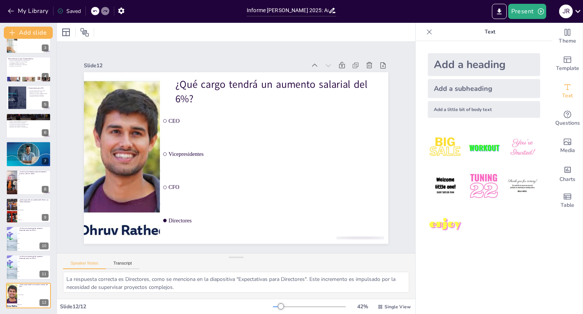
click at [426, 31] on icon at bounding box center [430, 32] width 8 height 8
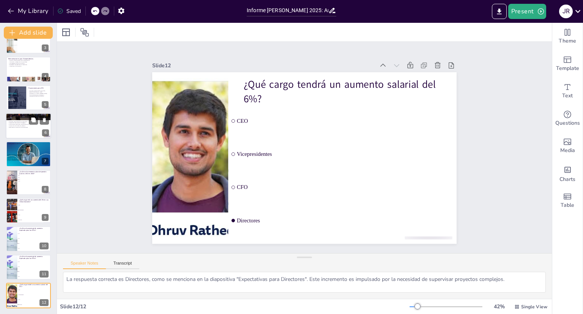
scroll to position [0, 0]
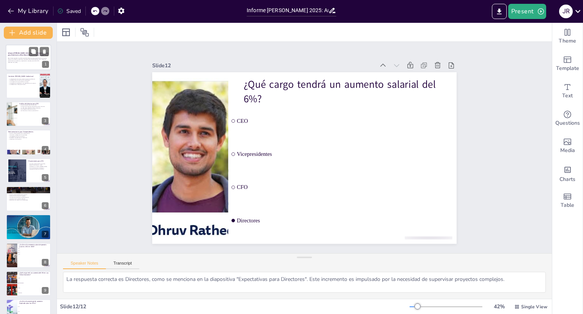
click at [25, 57] on div "Este informe presenta un análisis profundo de las remuneraciones para los princ…" at bounding box center [28, 60] width 41 height 6
